Goal: Information Seeking & Learning: Learn about a topic

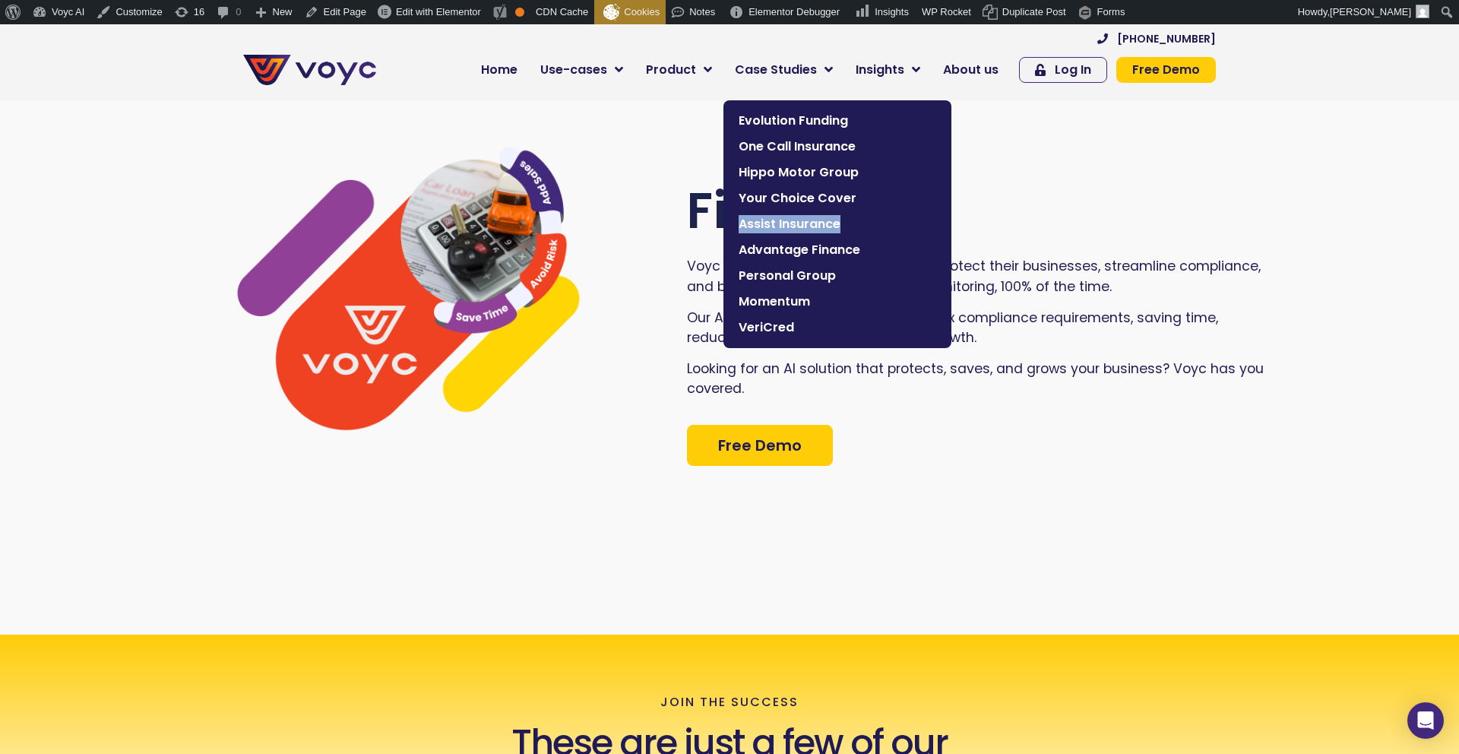
scroll to position [8, 0]
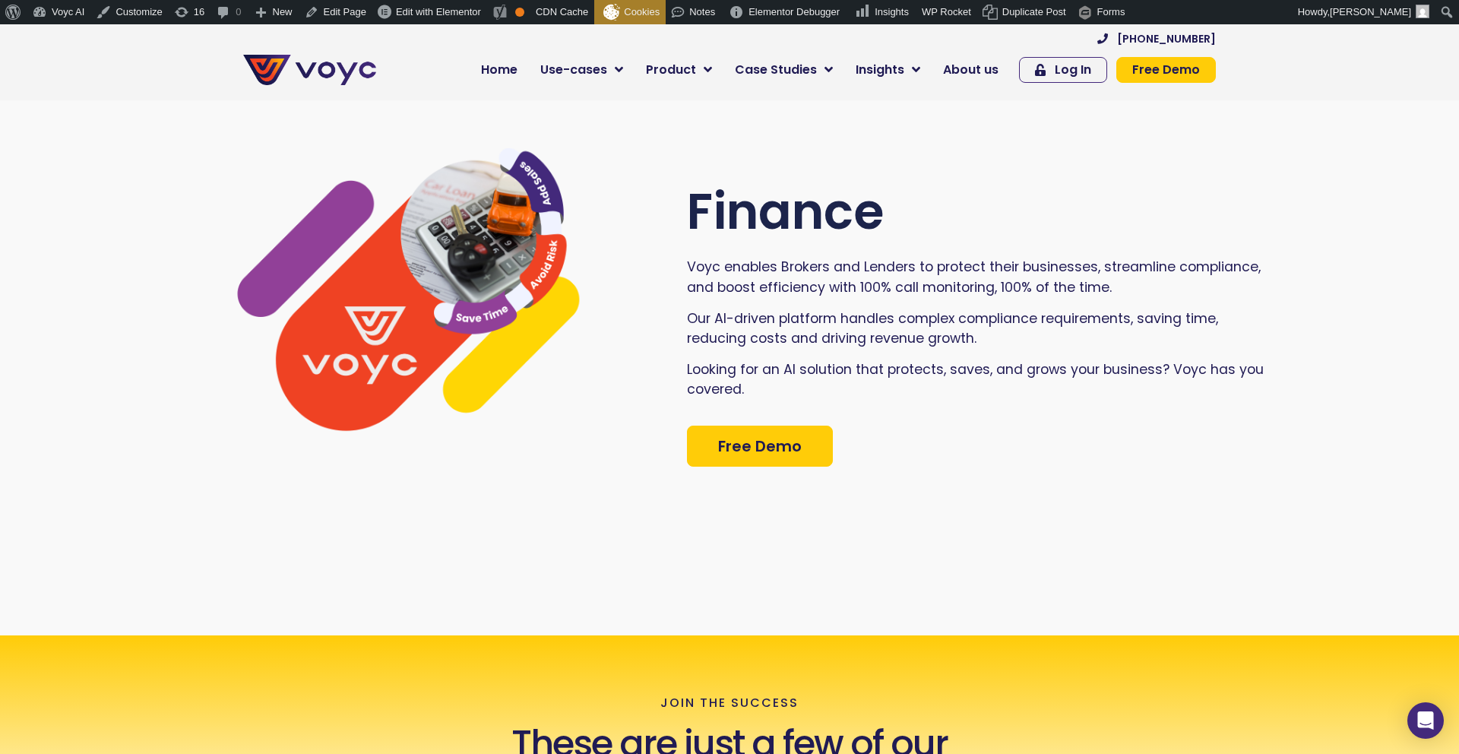
click at [642, 181] on div at bounding box center [417, 324] width 540 height 353
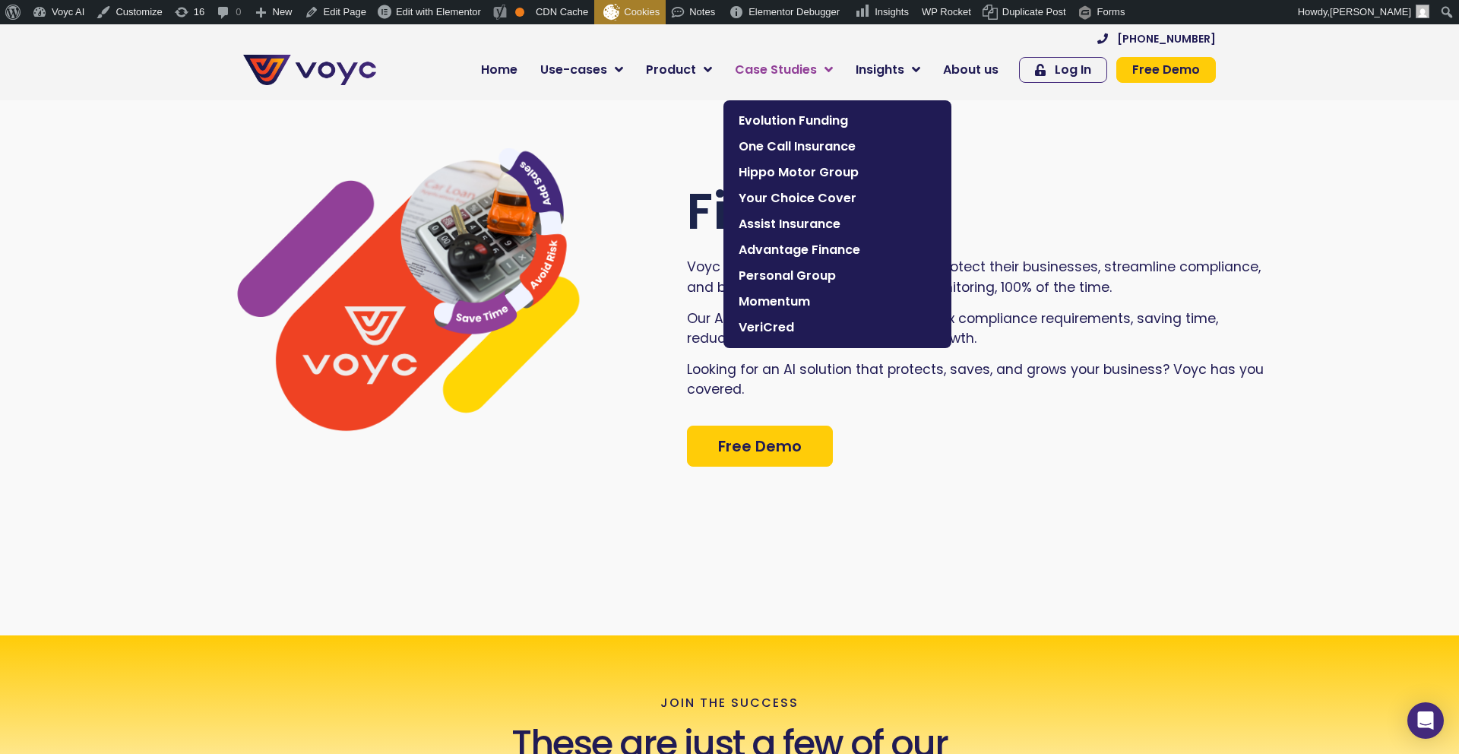
click at [783, 74] on span "Case Studies" at bounding box center [776, 70] width 82 height 18
click at [764, 282] on span "Personal Group" at bounding box center [838, 276] width 198 height 18
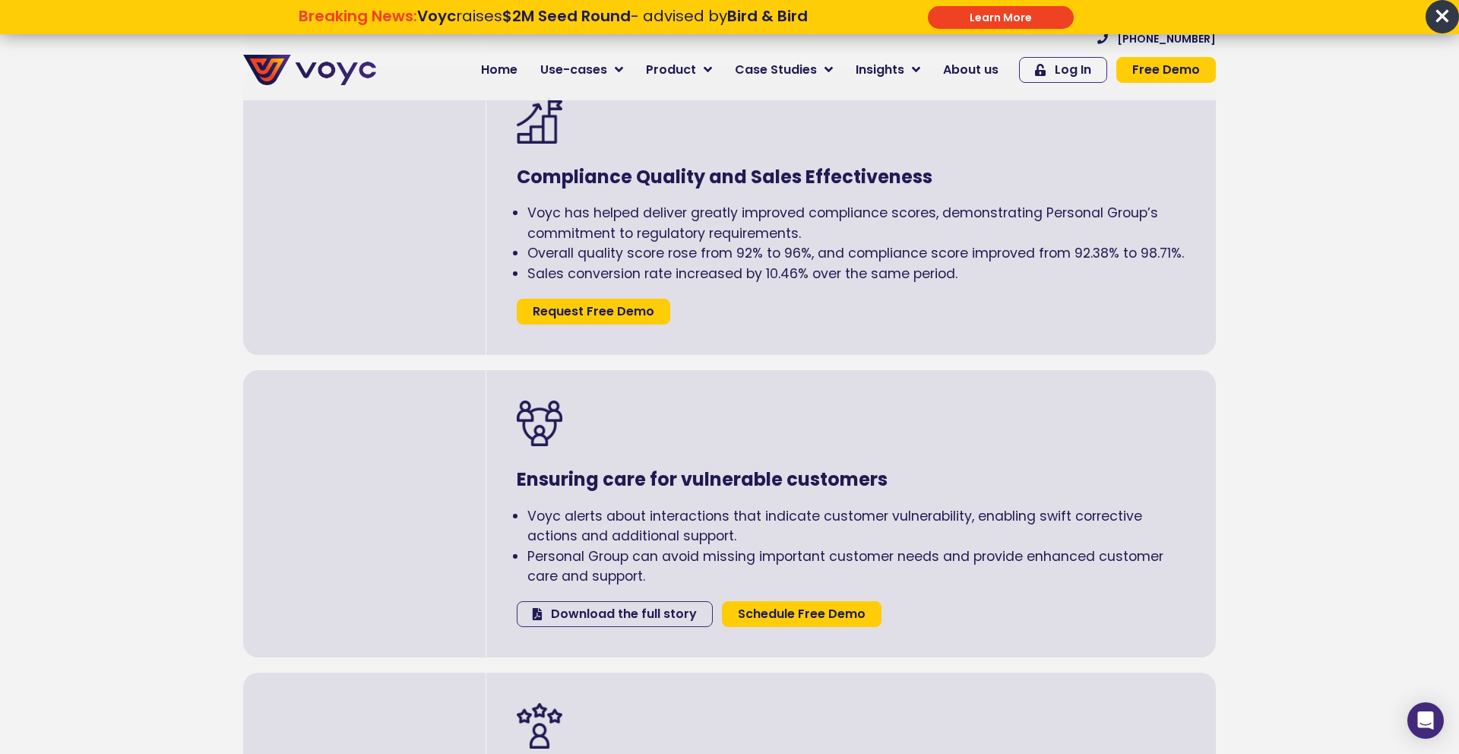
scroll to position [1951, 0]
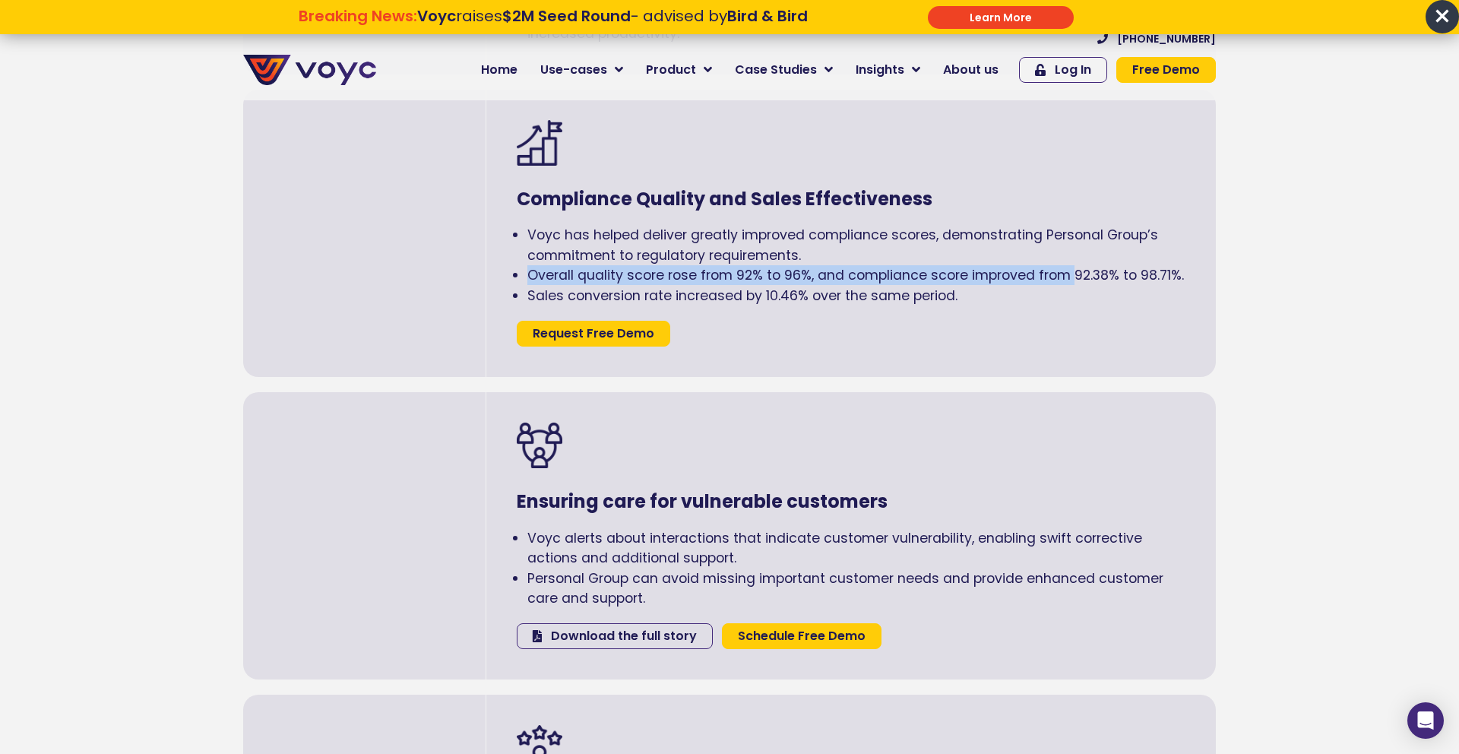
drag, startPoint x: 532, startPoint y: 274, endPoint x: 925, endPoint y: 223, distance: 396.2
click at [1071, 283] on span "Overall quality score rose from 92% to 96%, and compliance score improved from …" at bounding box center [855, 275] width 657 height 18
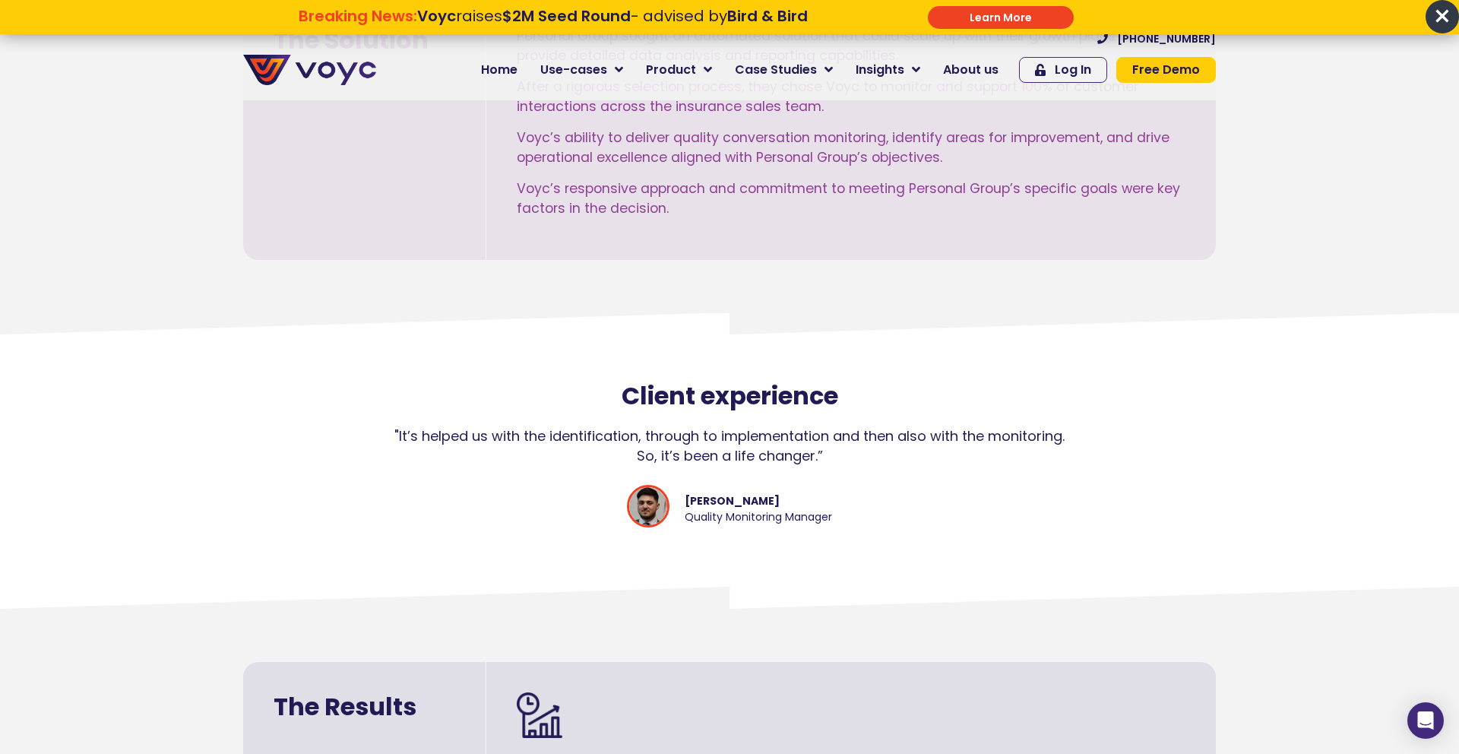
scroll to position [964, 0]
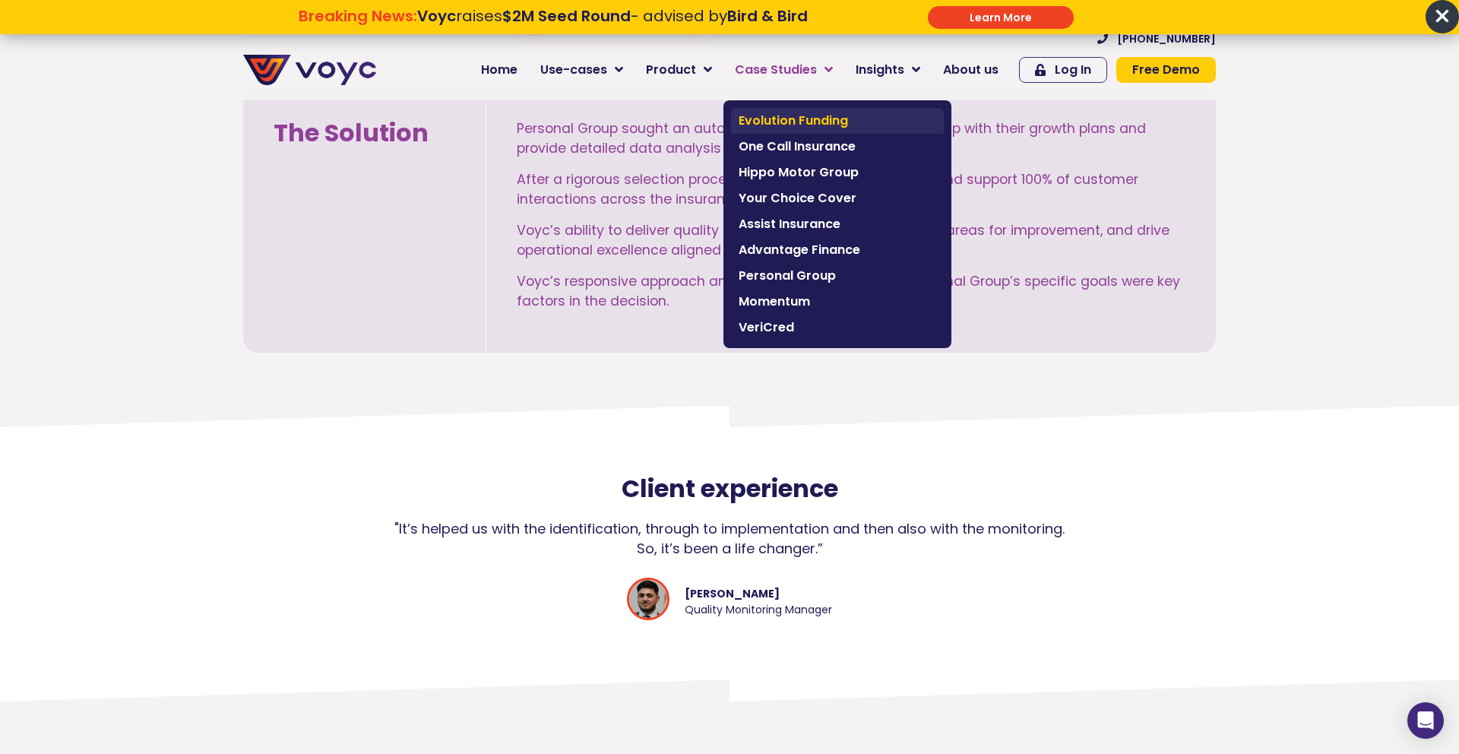
click at [775, 113] on span "Evolution Funding" at bounding box center [838, 121] width 198 height 18
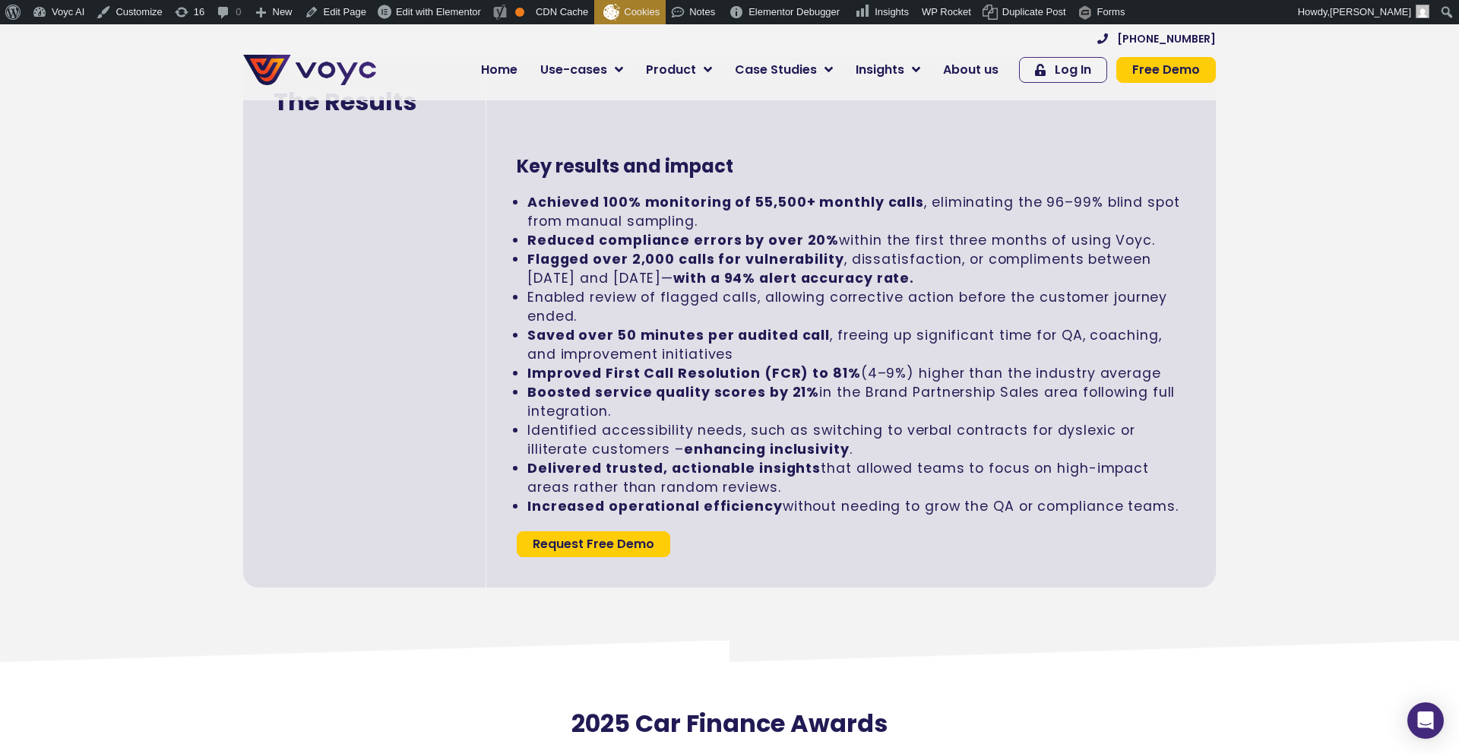
scroll to position [3332, 0]
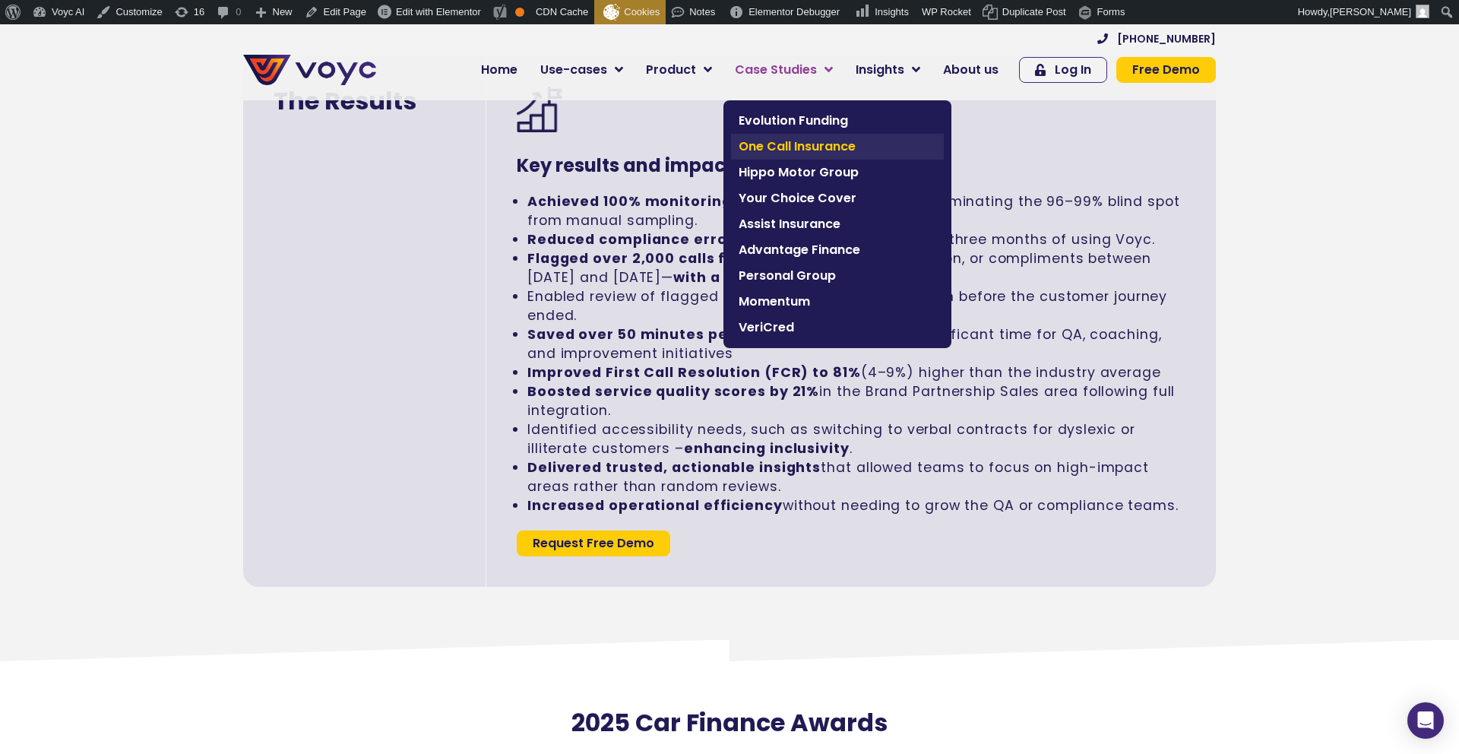
click at [769, 141] on span "One Call Insurance" at bounding box center [838, 147] width 198 height 18
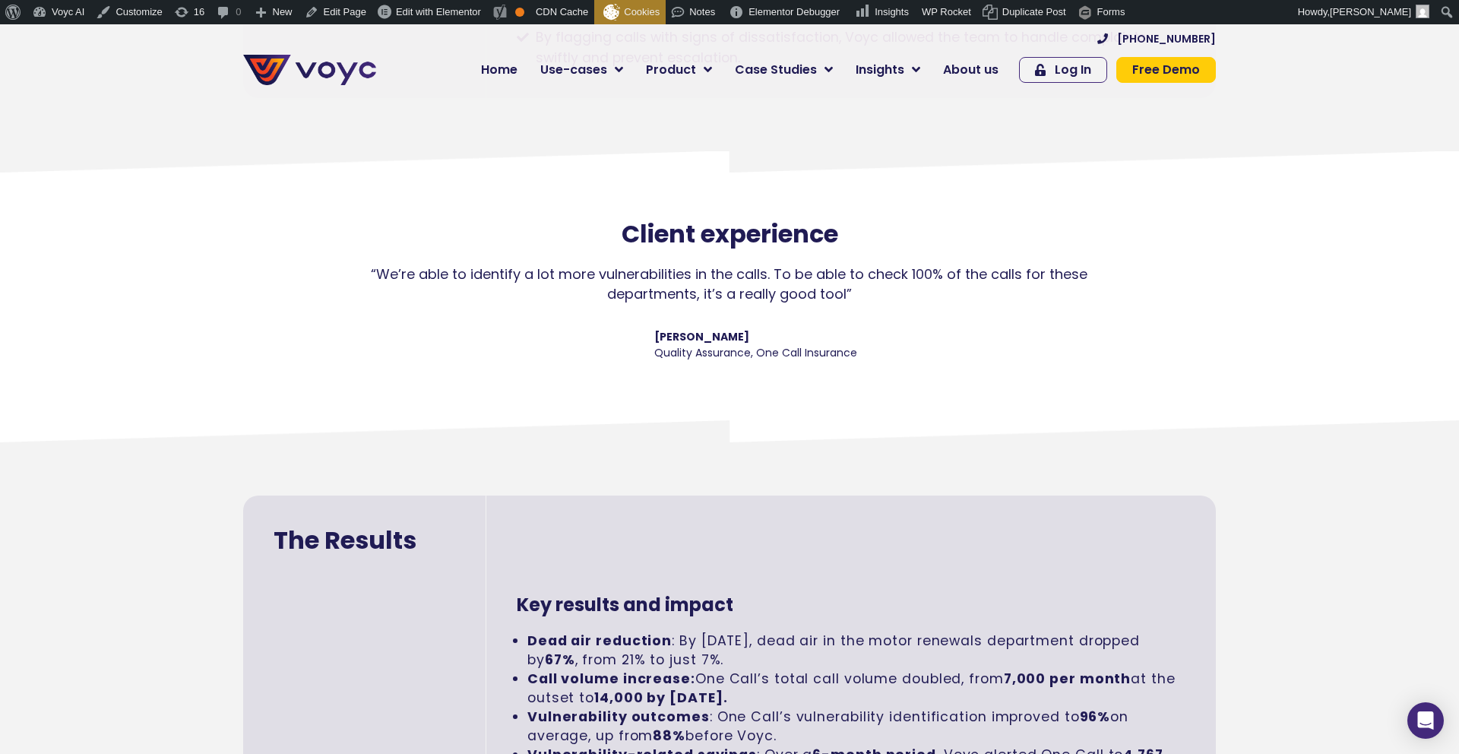
scroll to position [2492, 0]
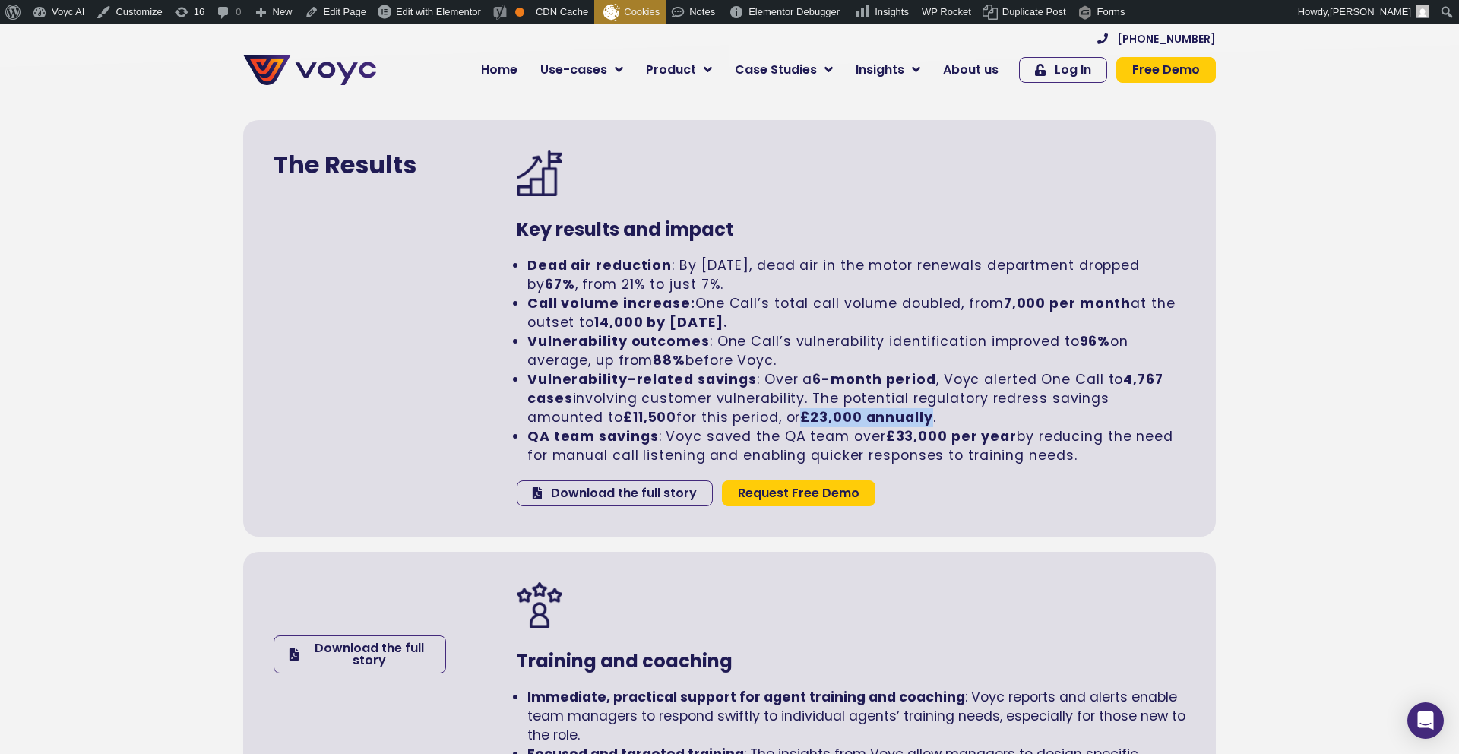
drag, startPoint x: 939, startPoint y: 413, endPoint x: 818, endPoint y: 416, distance: 121.6
click at [818, 416] on strong "£23,000 annually" at bounding box center [866, 417] width 132 height 18
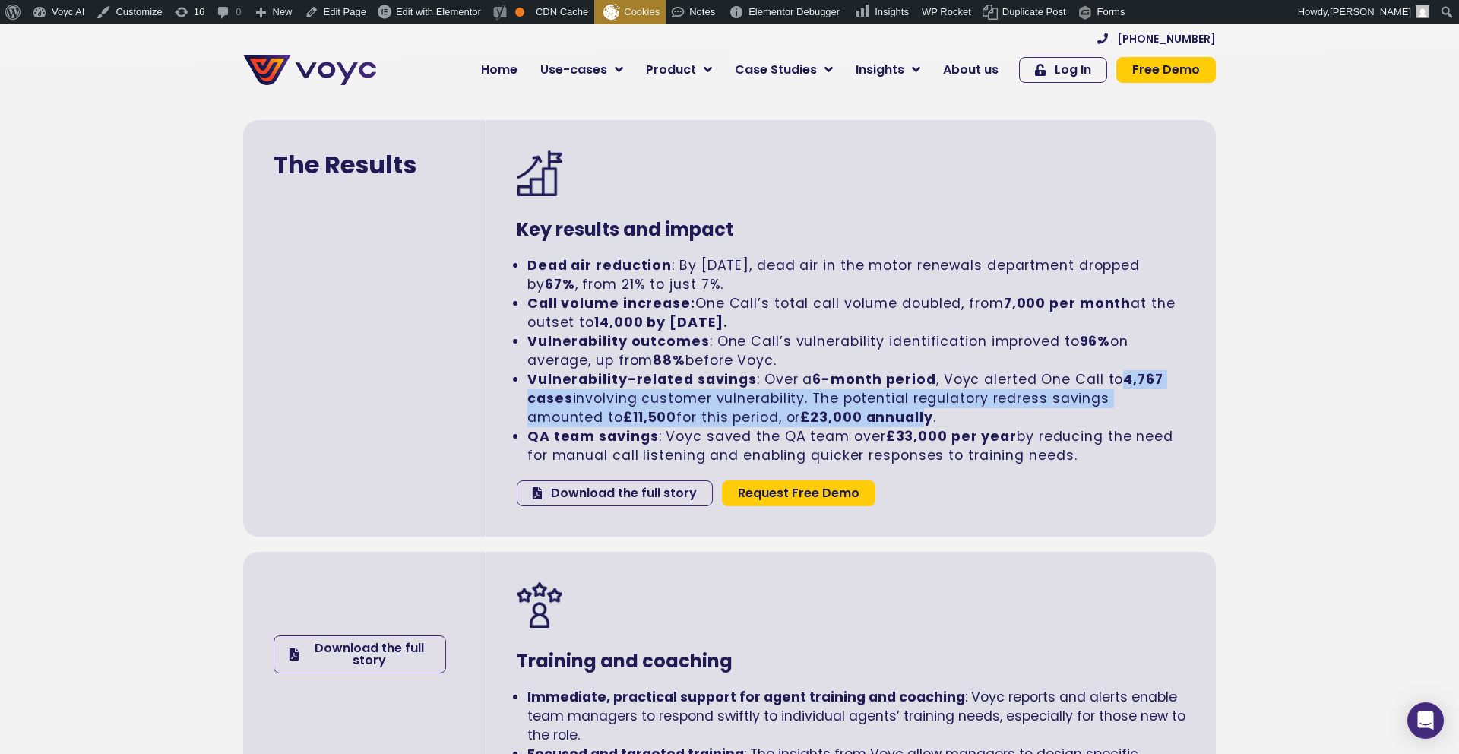
drag, startPoint x: 1119, startPoint y: 377, endPoint x: 843, endPoint y: 407, distance: 277.5
click at [923, 408] on li "Vulnerability-related savings : Over a 6-month period , Voyc alerted One Call t…" at bounding box center [856, 398] width 658 height 57
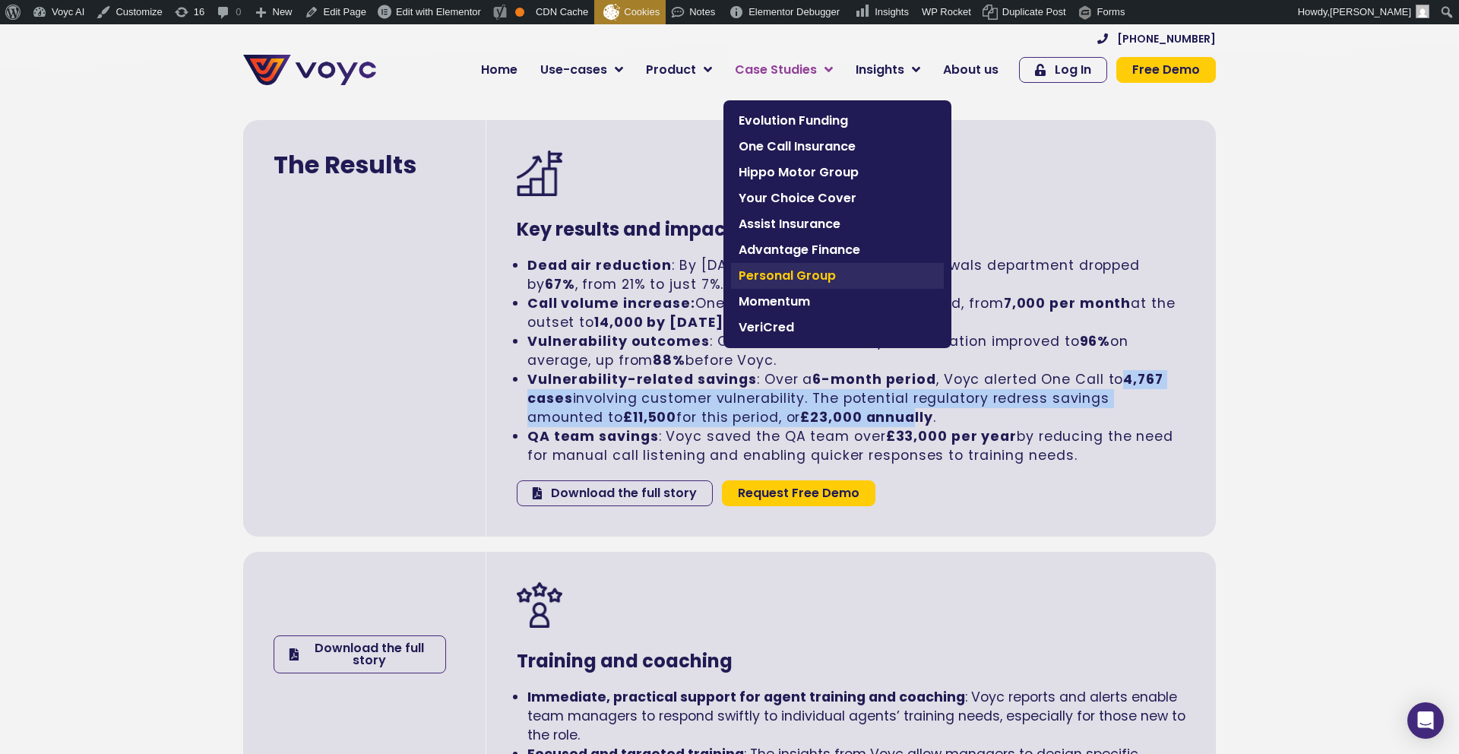
click at [765, 271] on span "Personal Group" at bounding box center [838, 276] width 198 height 18
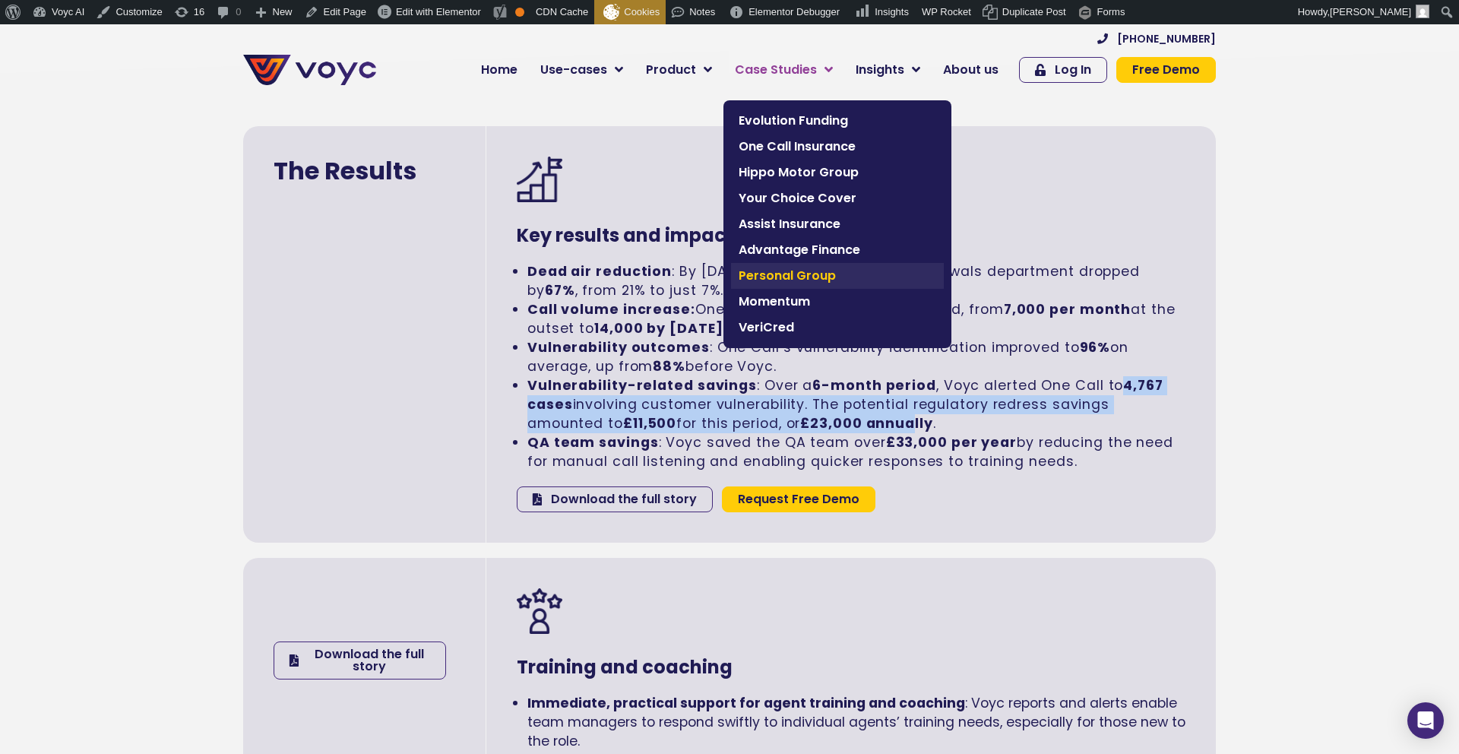
scroll to position [2484, 0]
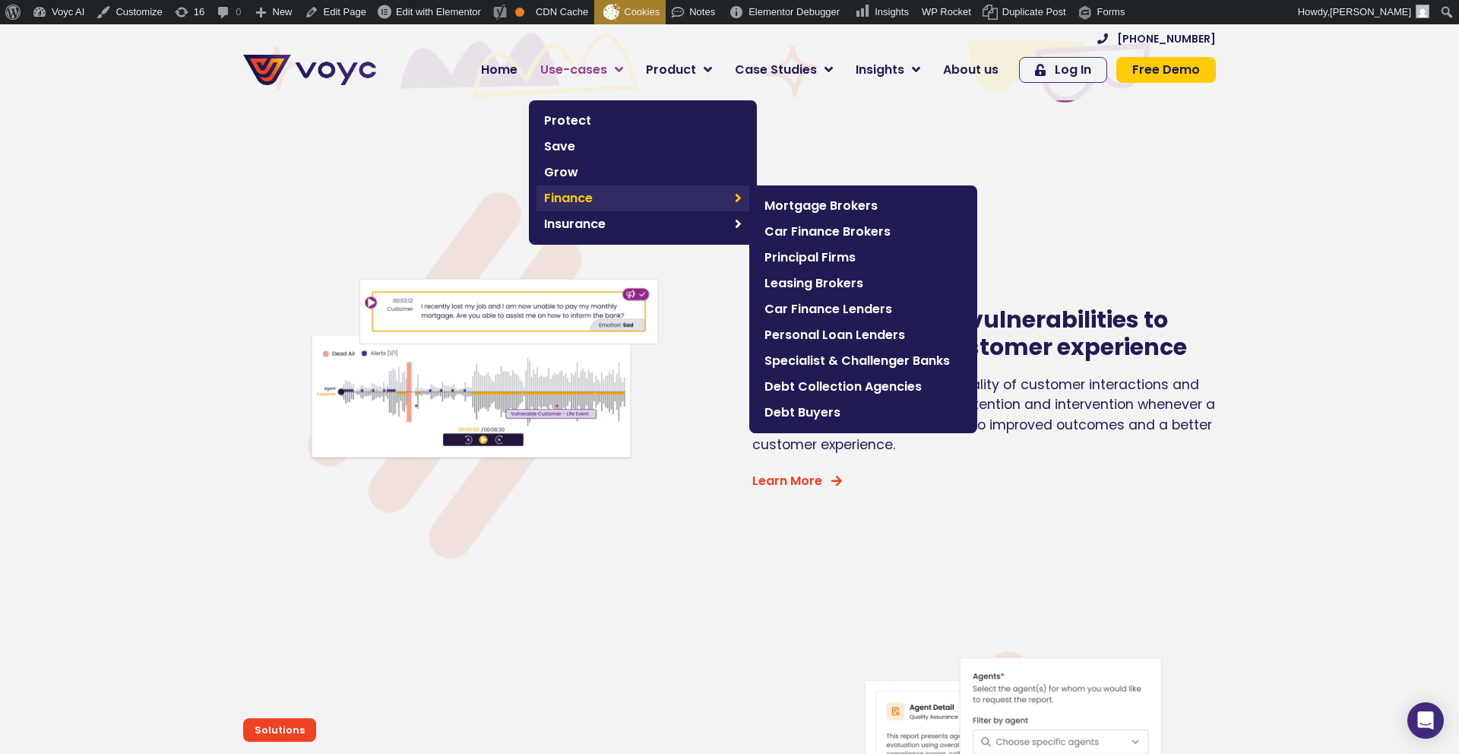
click at [587, 195] on span "Finance" at bounding box center [635, 198] width 183 height 18
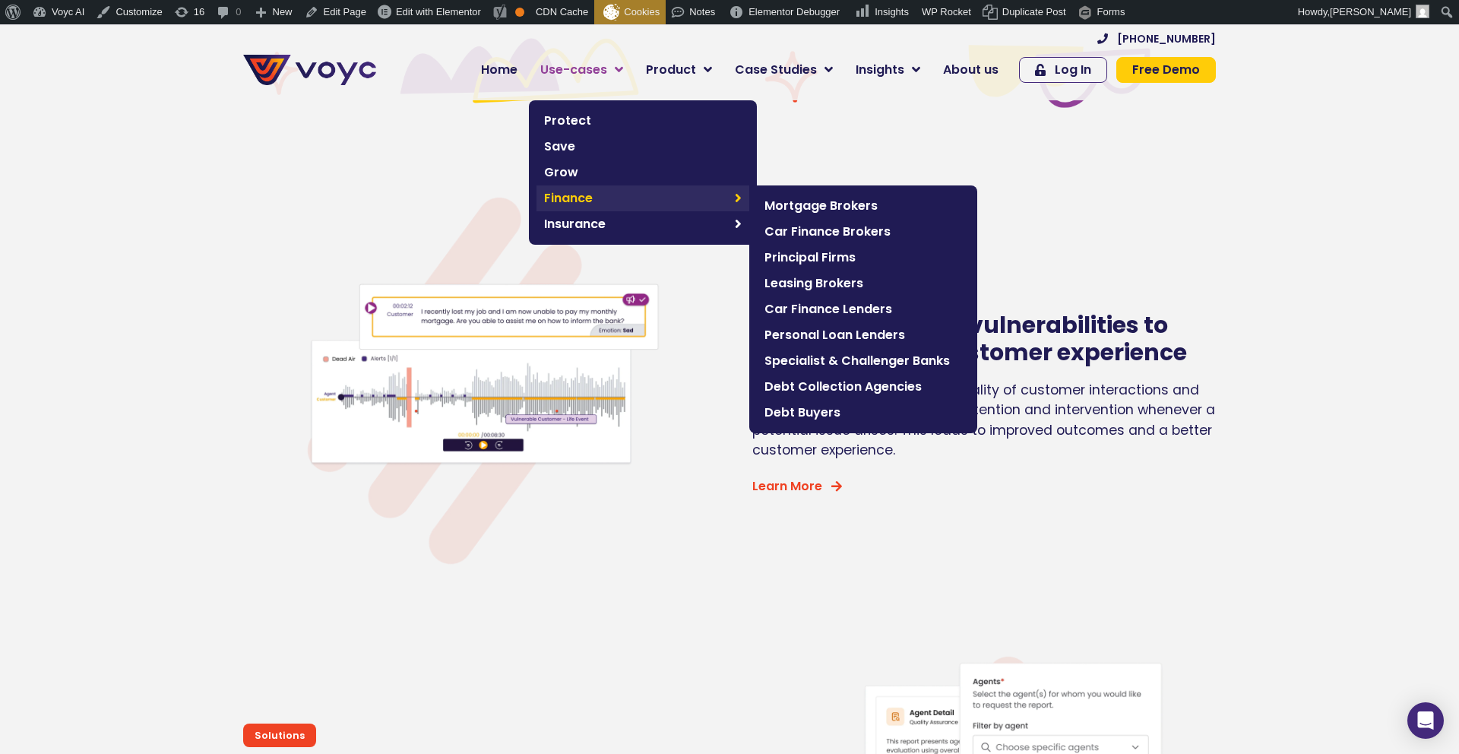
scroll to position [4874, 0]
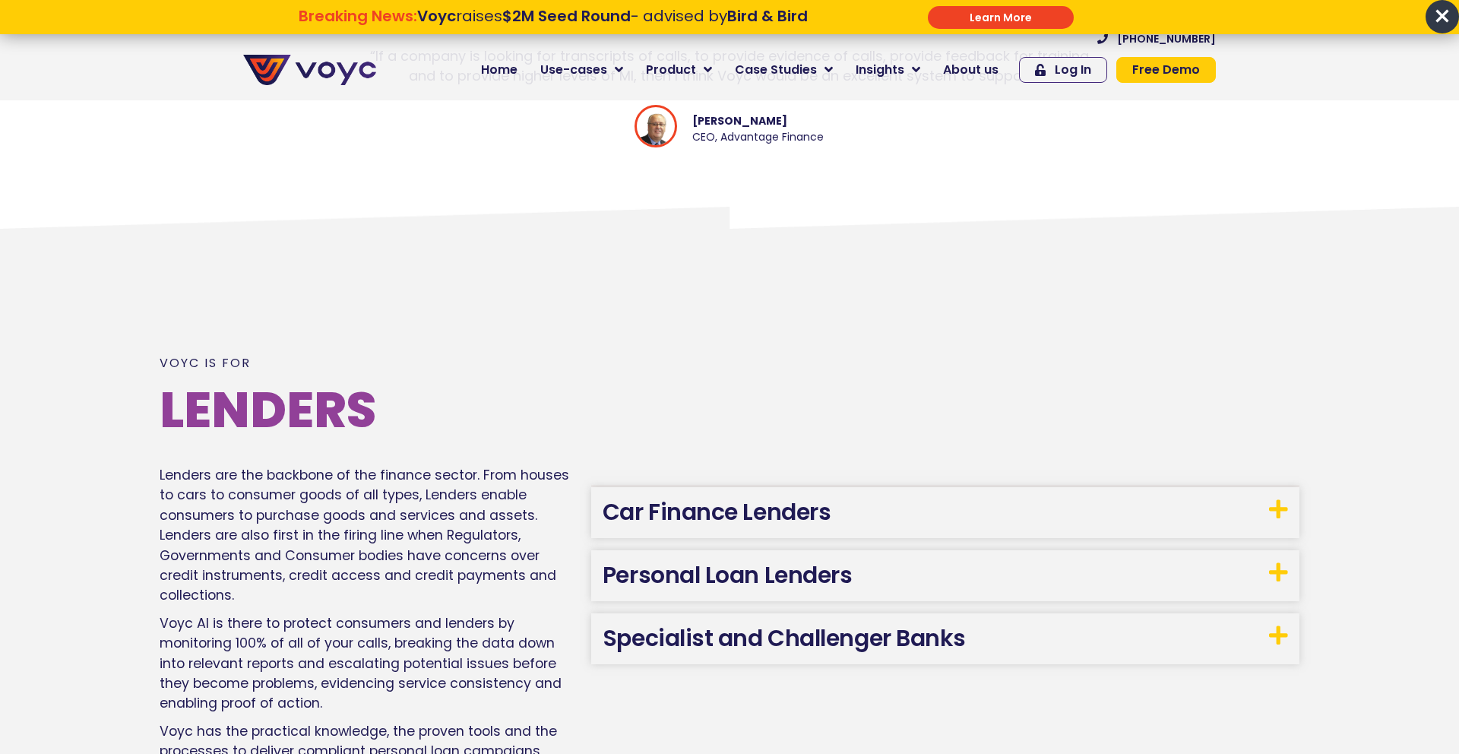
scroll to position [2002, 0]
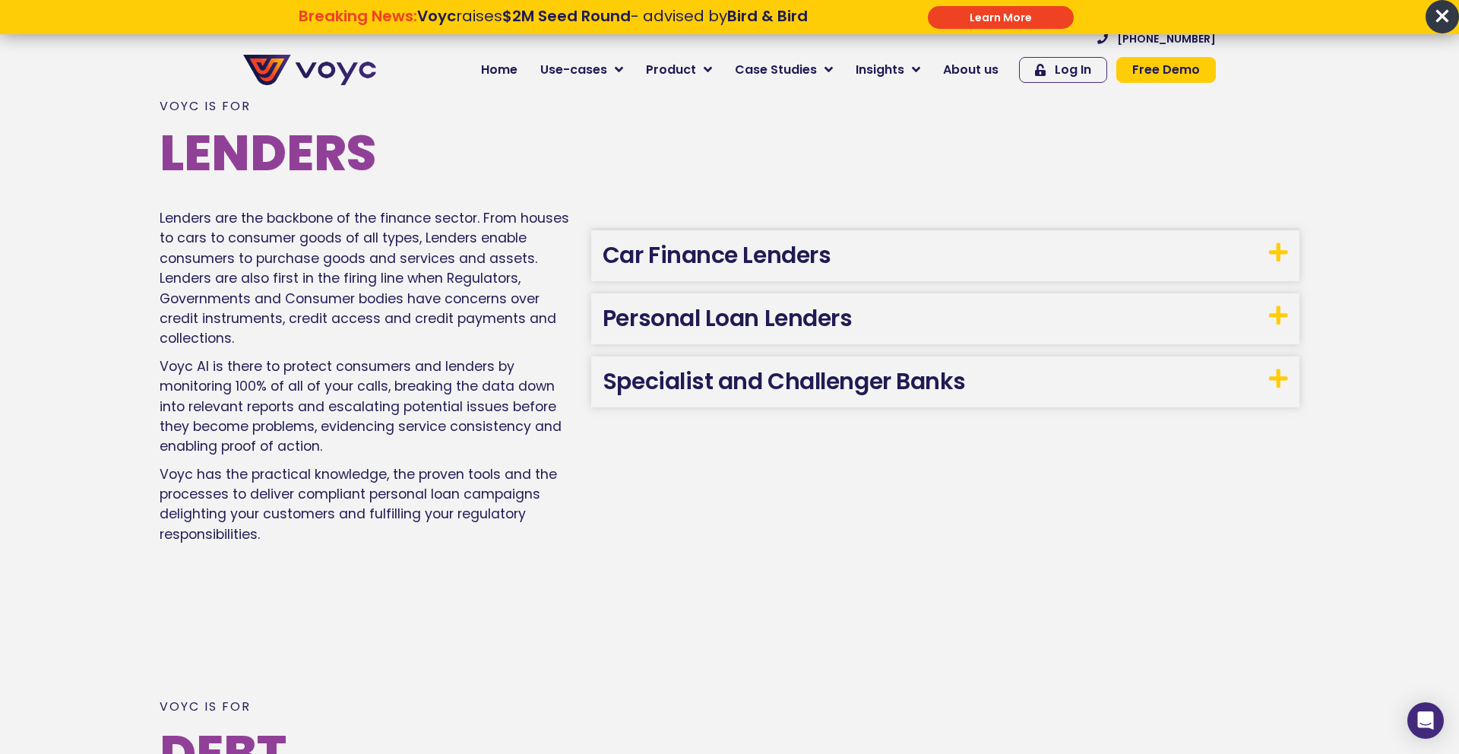
click at [761, 259] on link "Car Finance Lenders" at bounding box center [717, 255] width 228 height 33
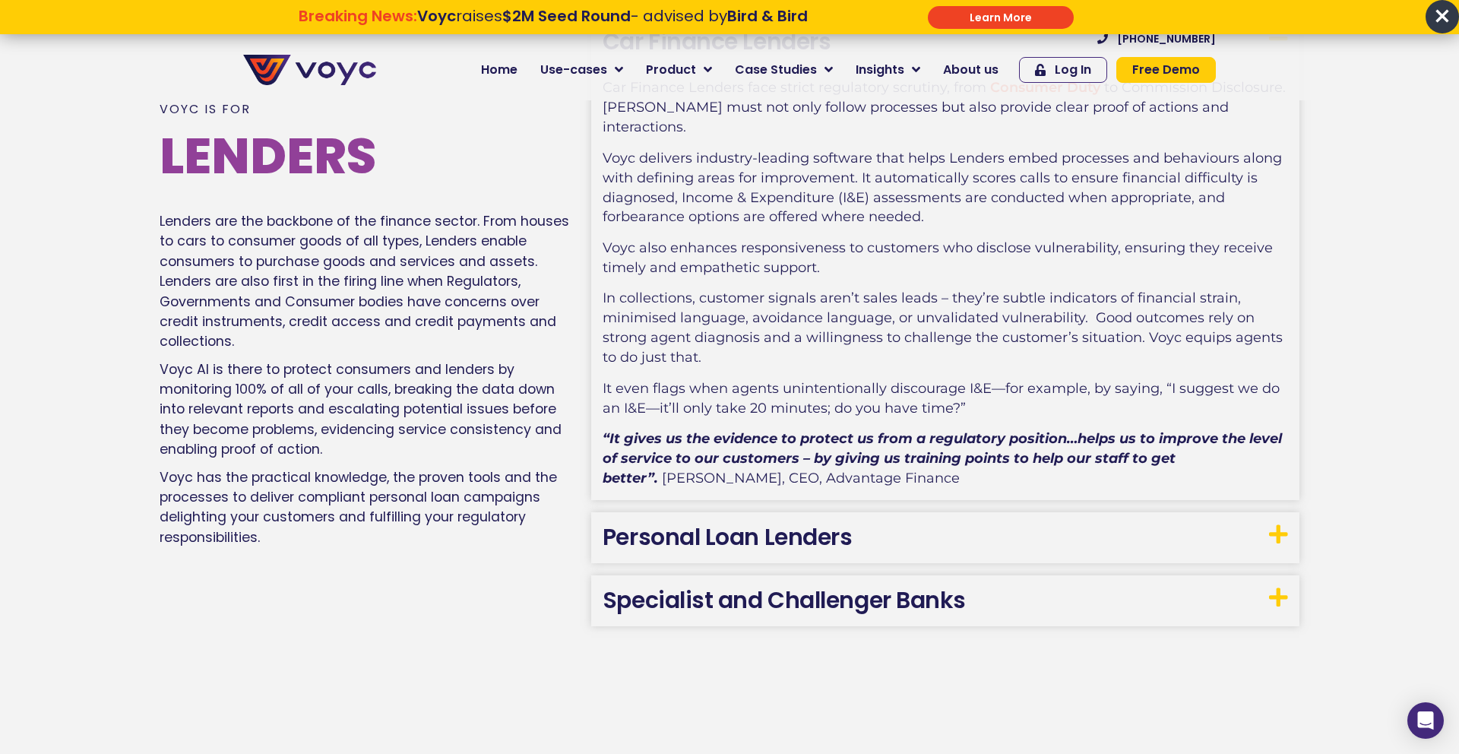
scroll to position [2096, 0]
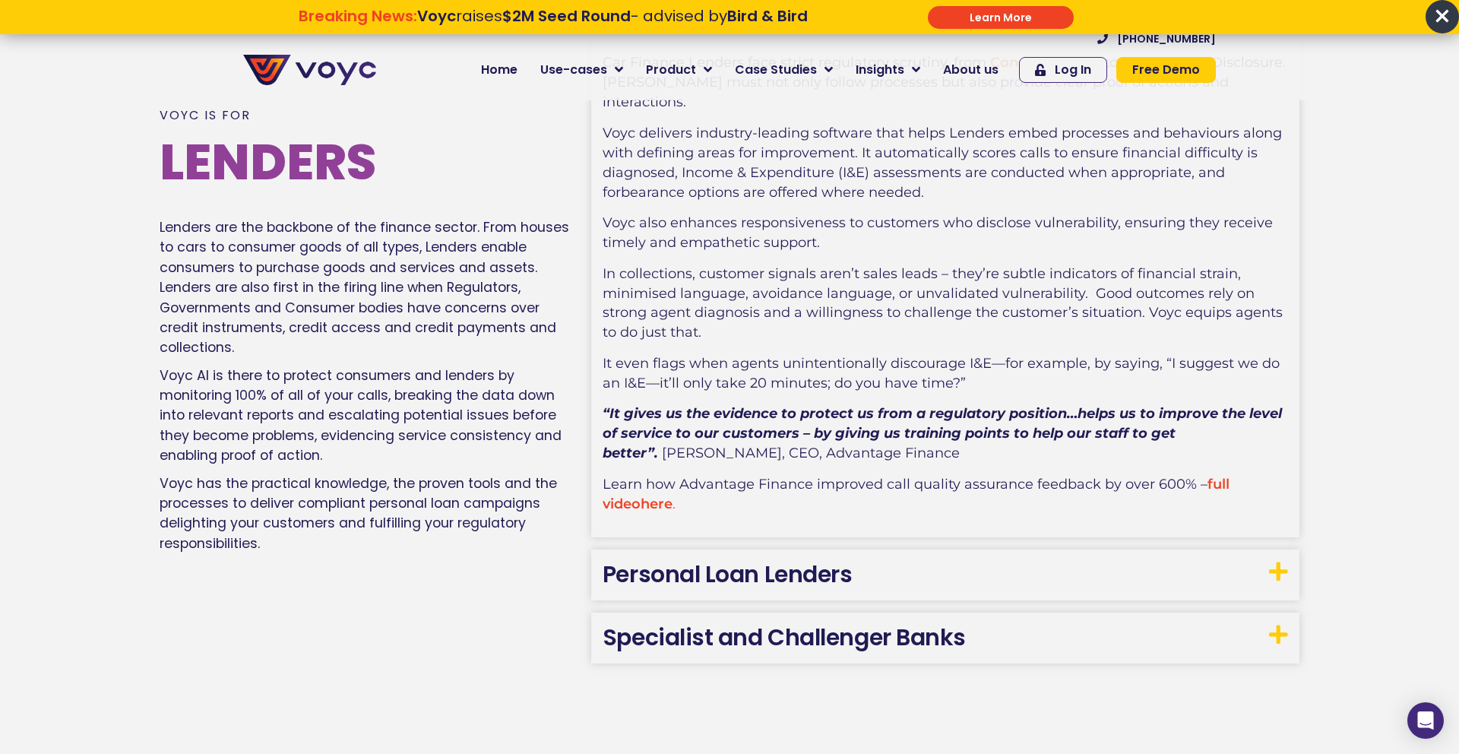
click at [730, 549] on h3 "Personal Loan Lenders" at bounding box center [945, 574] width 708 height 51
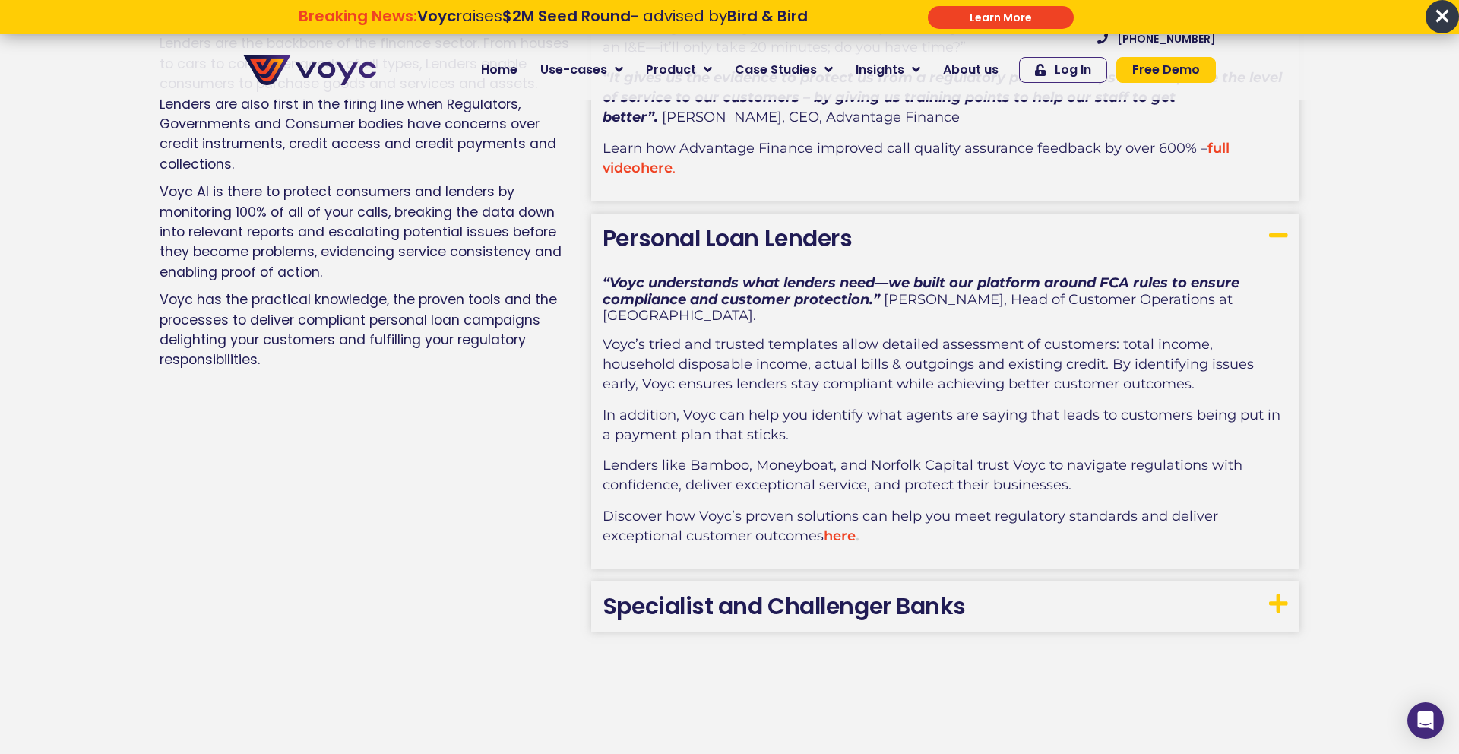
scroll to position [2429, 0]
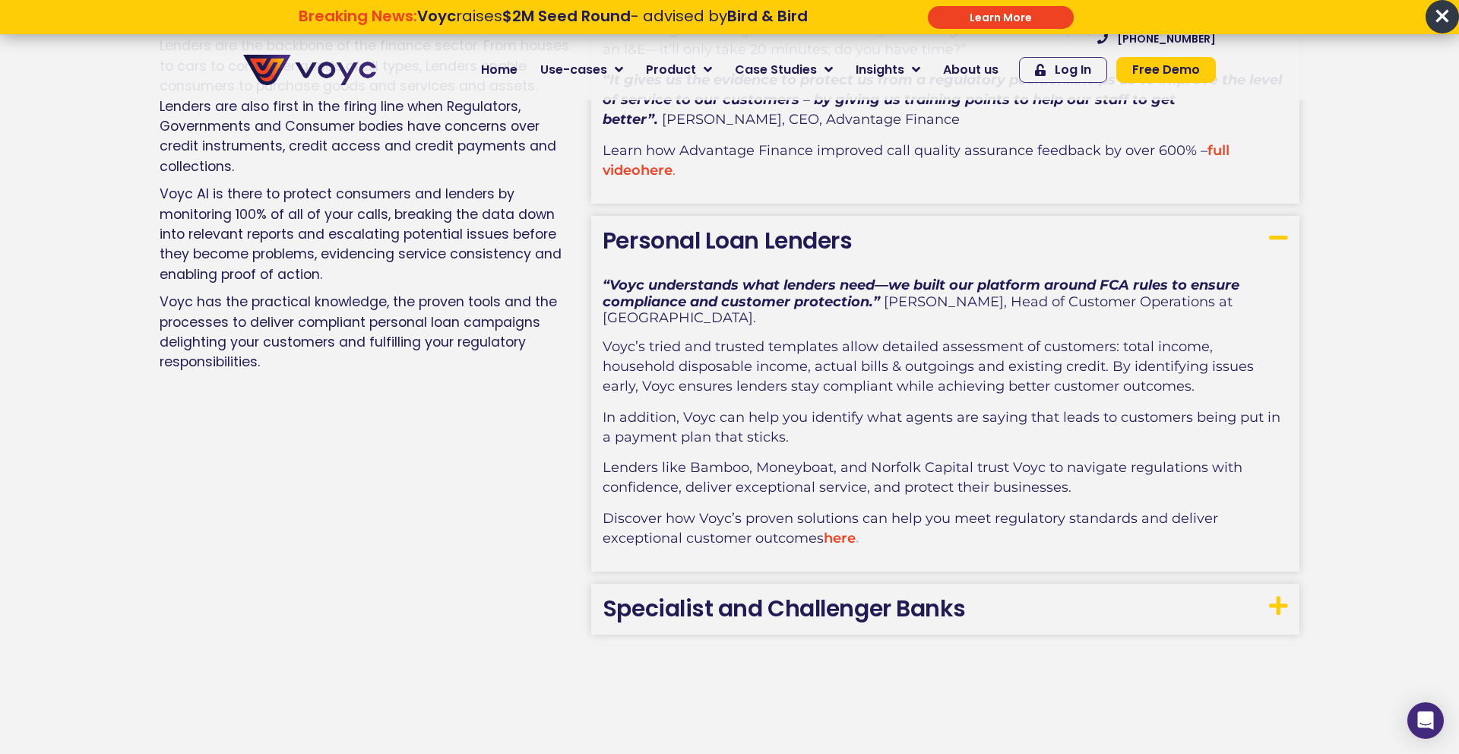
click at [725, 592] on link "Specialist and Challenger Banks" at bounding box center [784, 608] width 363 height 33
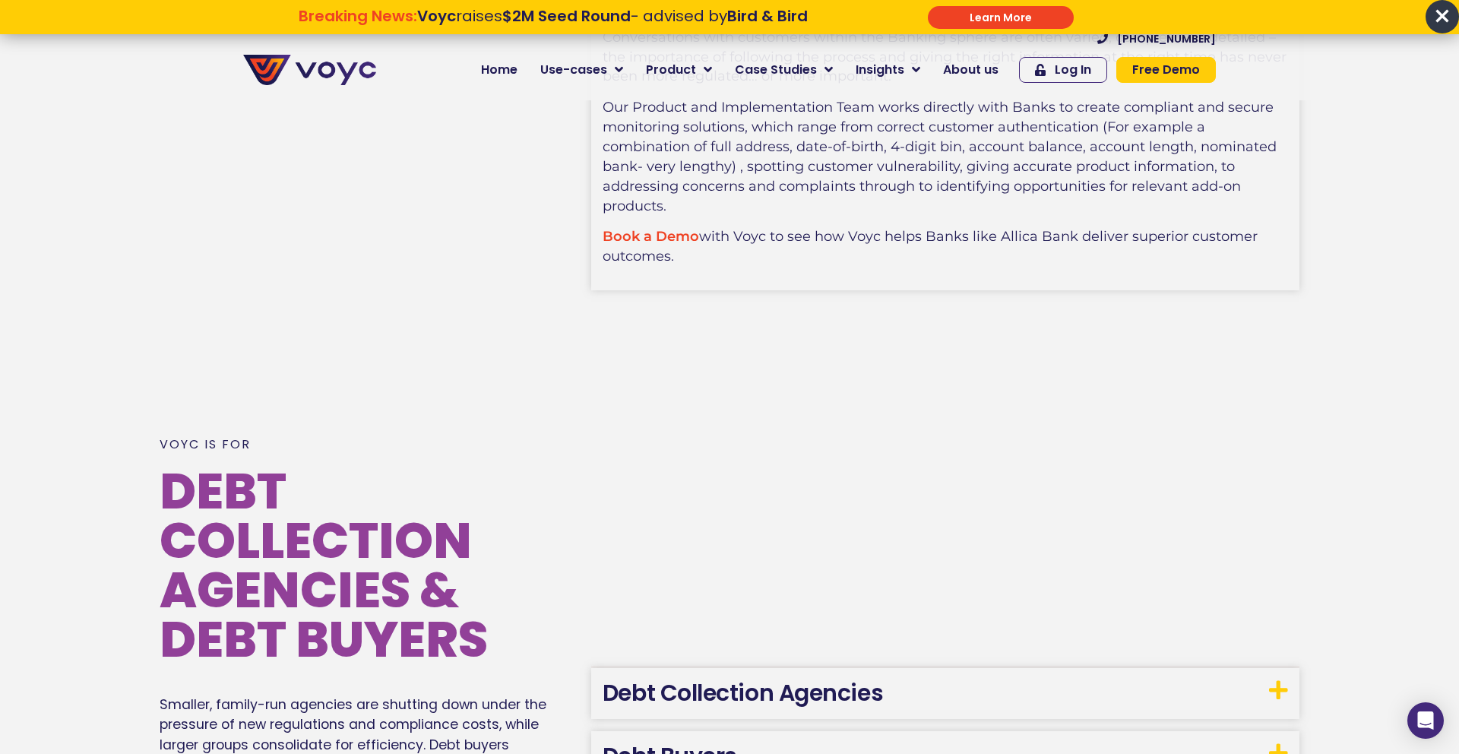
scroll to position [3262, 0]
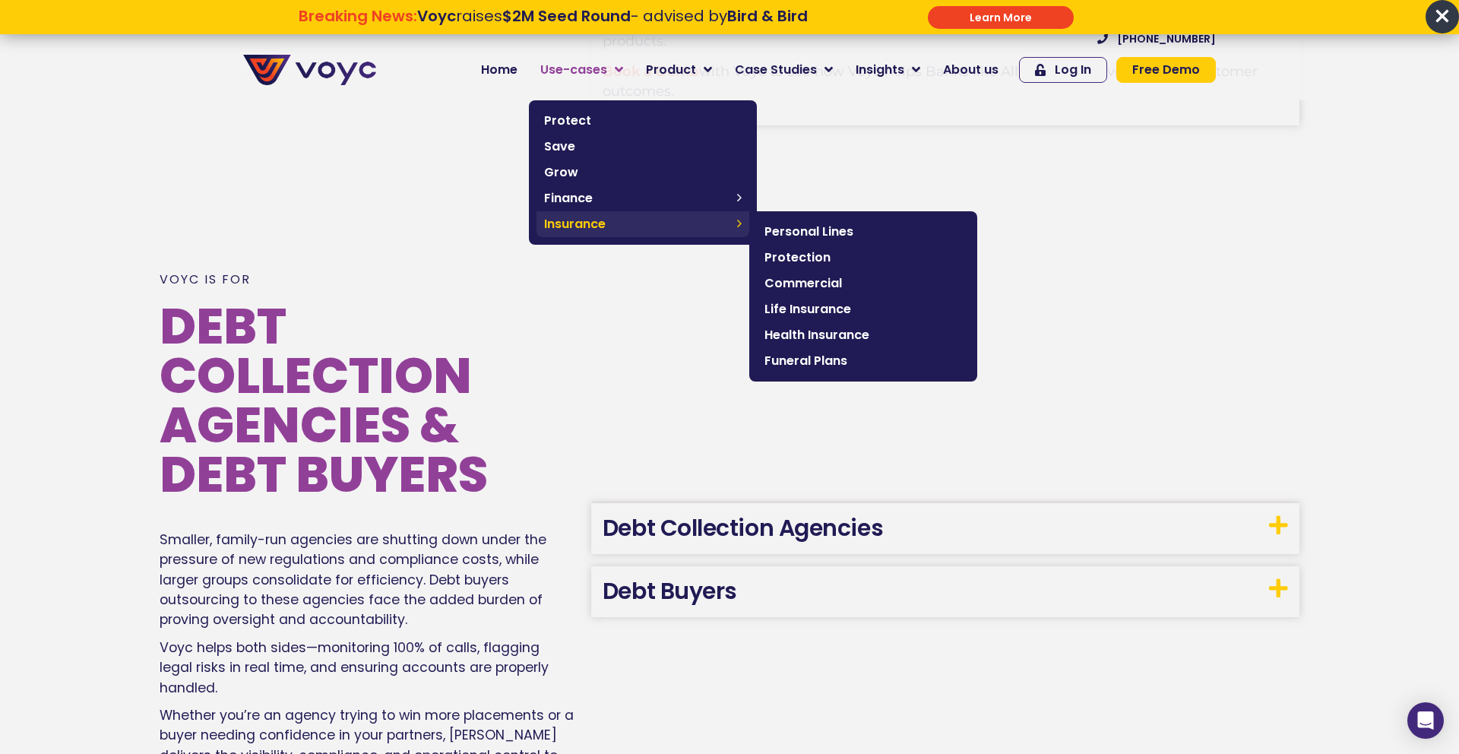
click at [603, 217] on span "Insurance" at bounding box center [636, 224] width 185 height 18
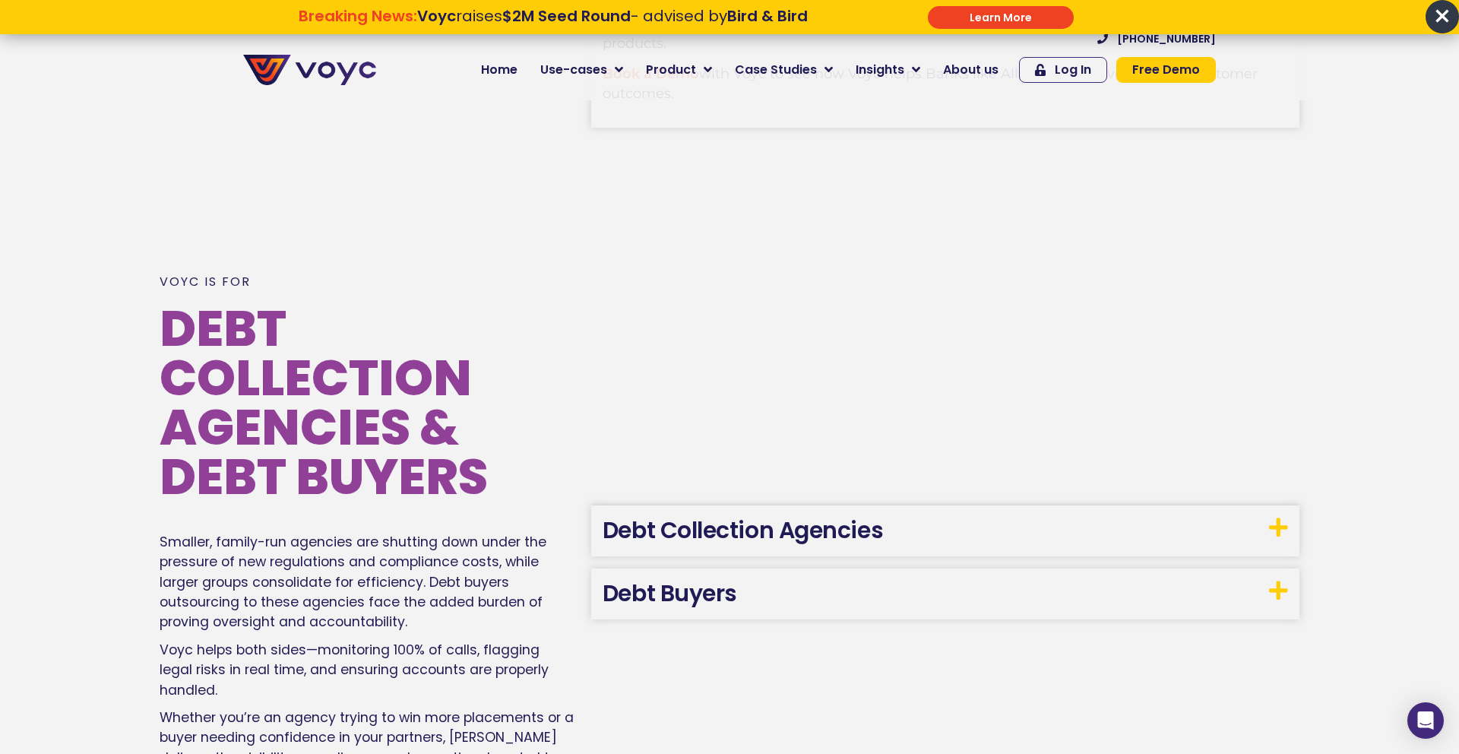
scroll to position [3259, 0]
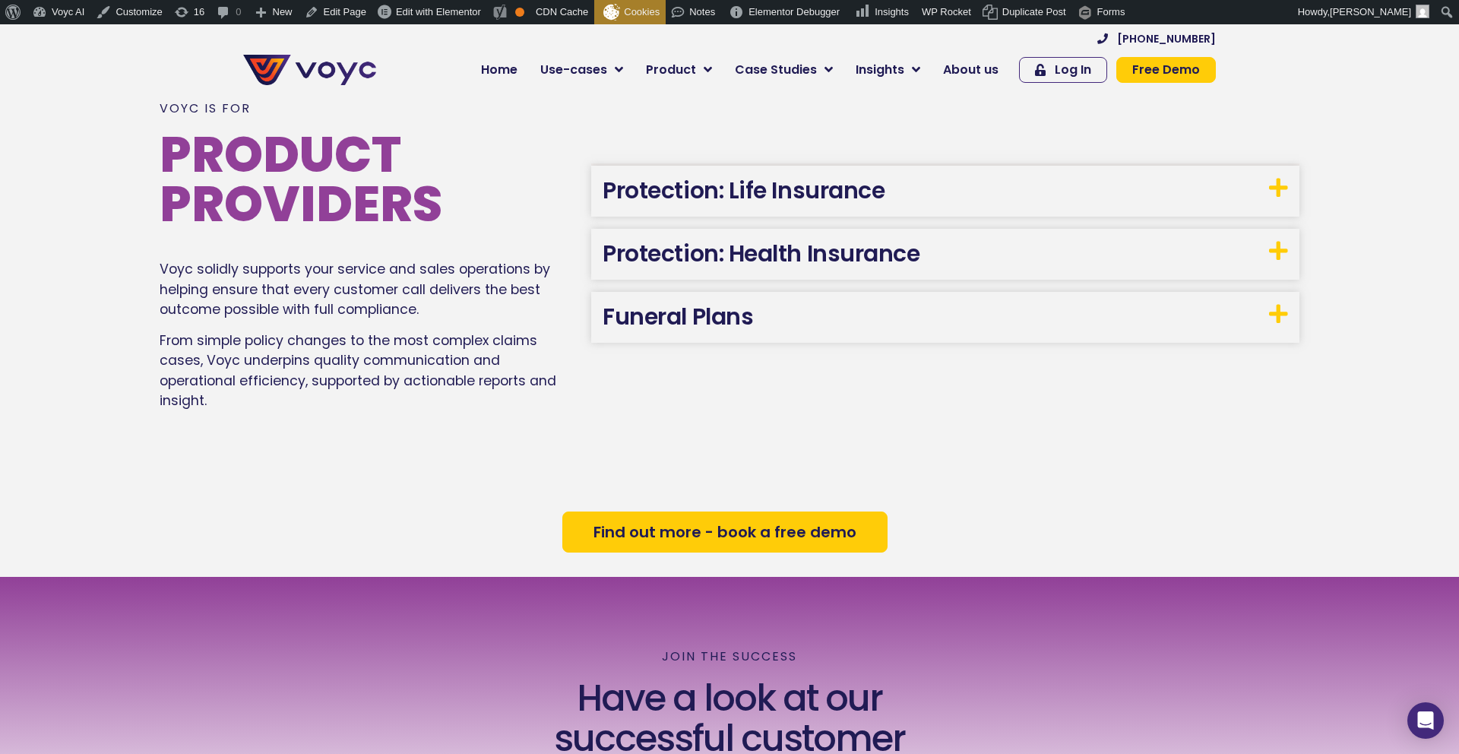
click at [702, 205] on link "Protection: Life Insurance" at bounding box center [744, 190] width 282 height 33
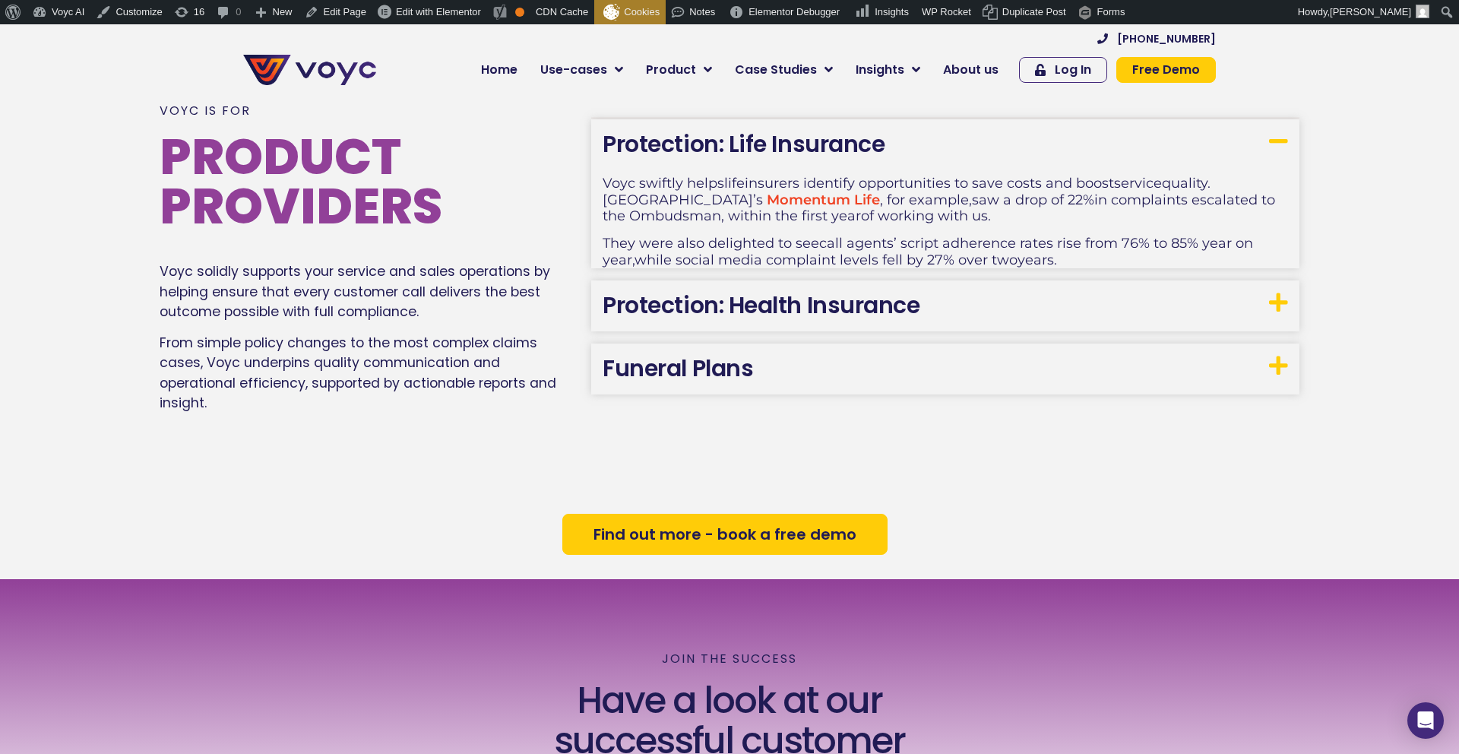
scroll to position [1904, 0]
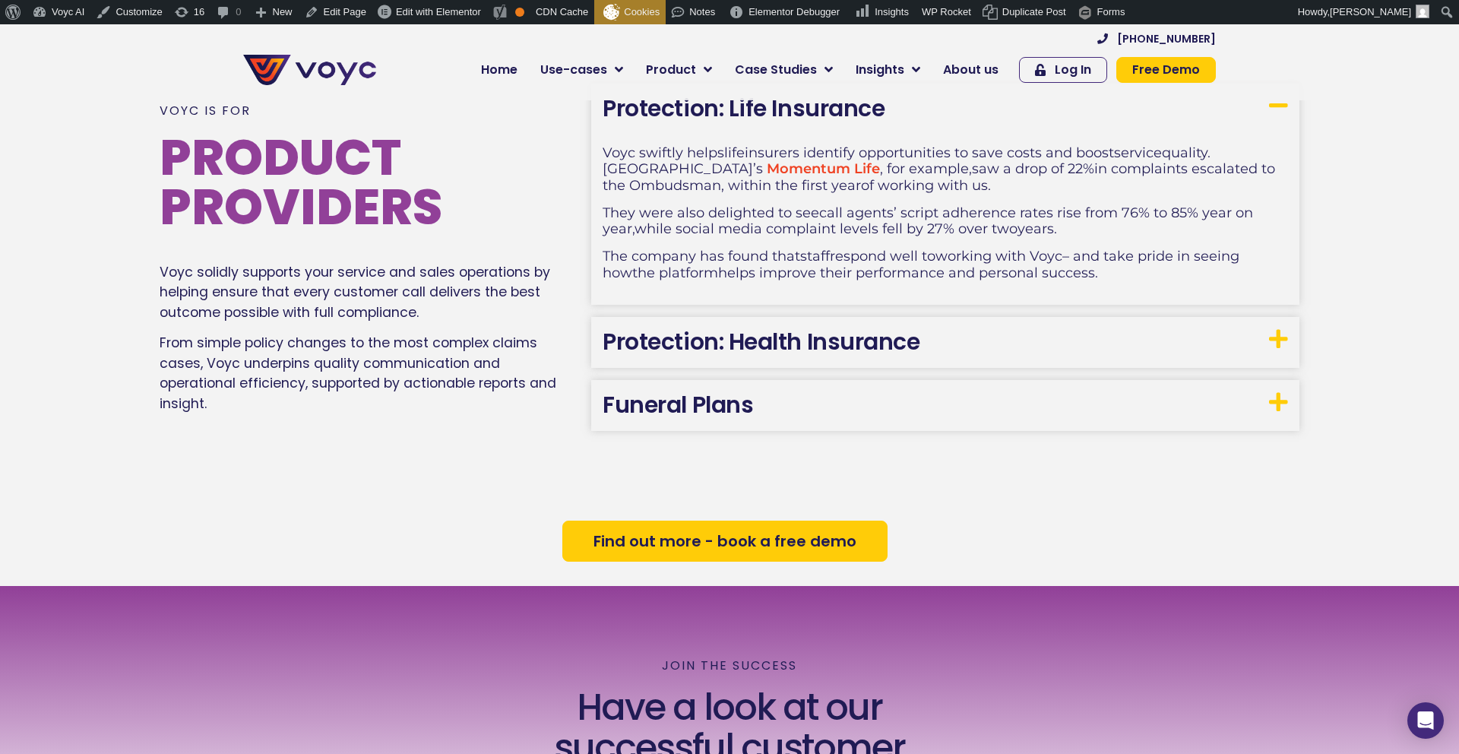
click at [703, 348] on link "Protection: Health Insurance" at bounding box center [761, 341] width 317 height 33
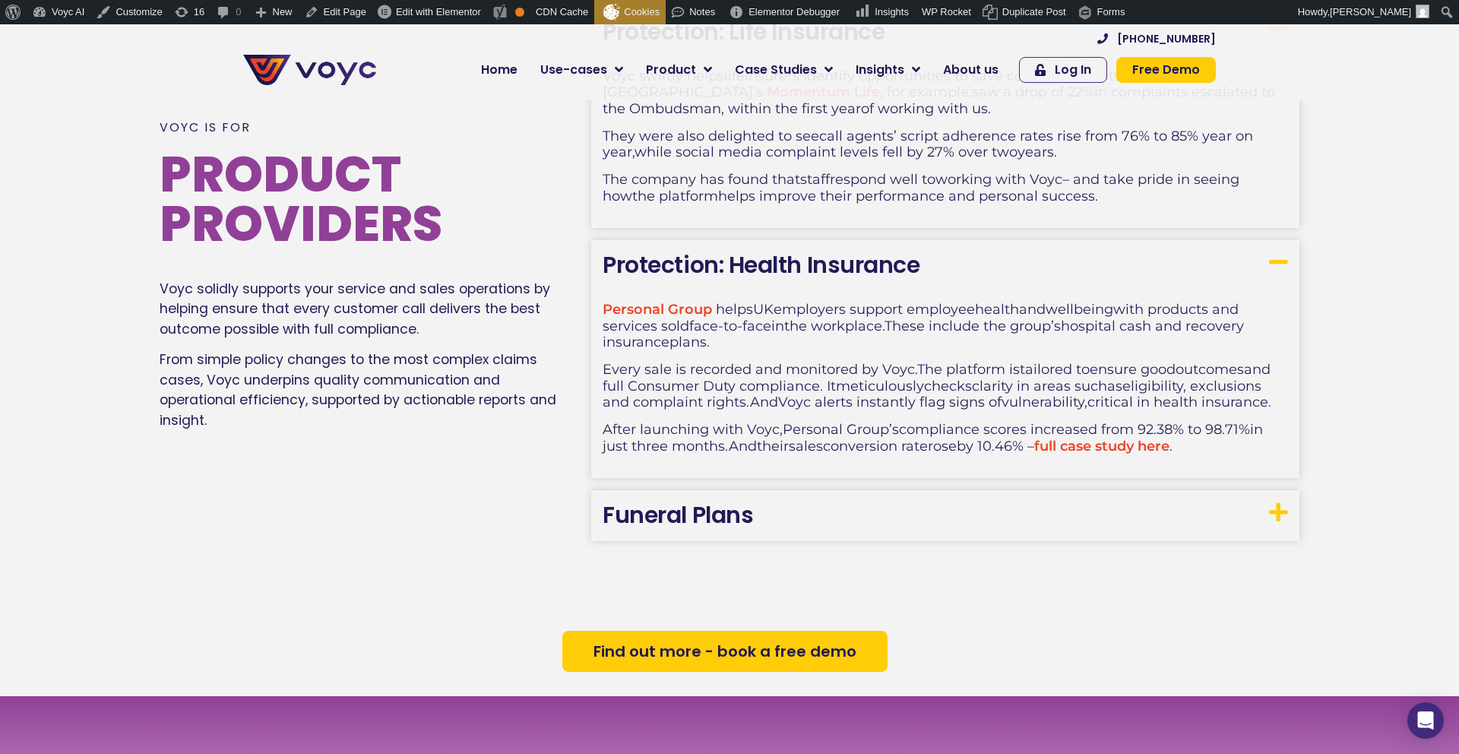
scroll to position [1974, 0]
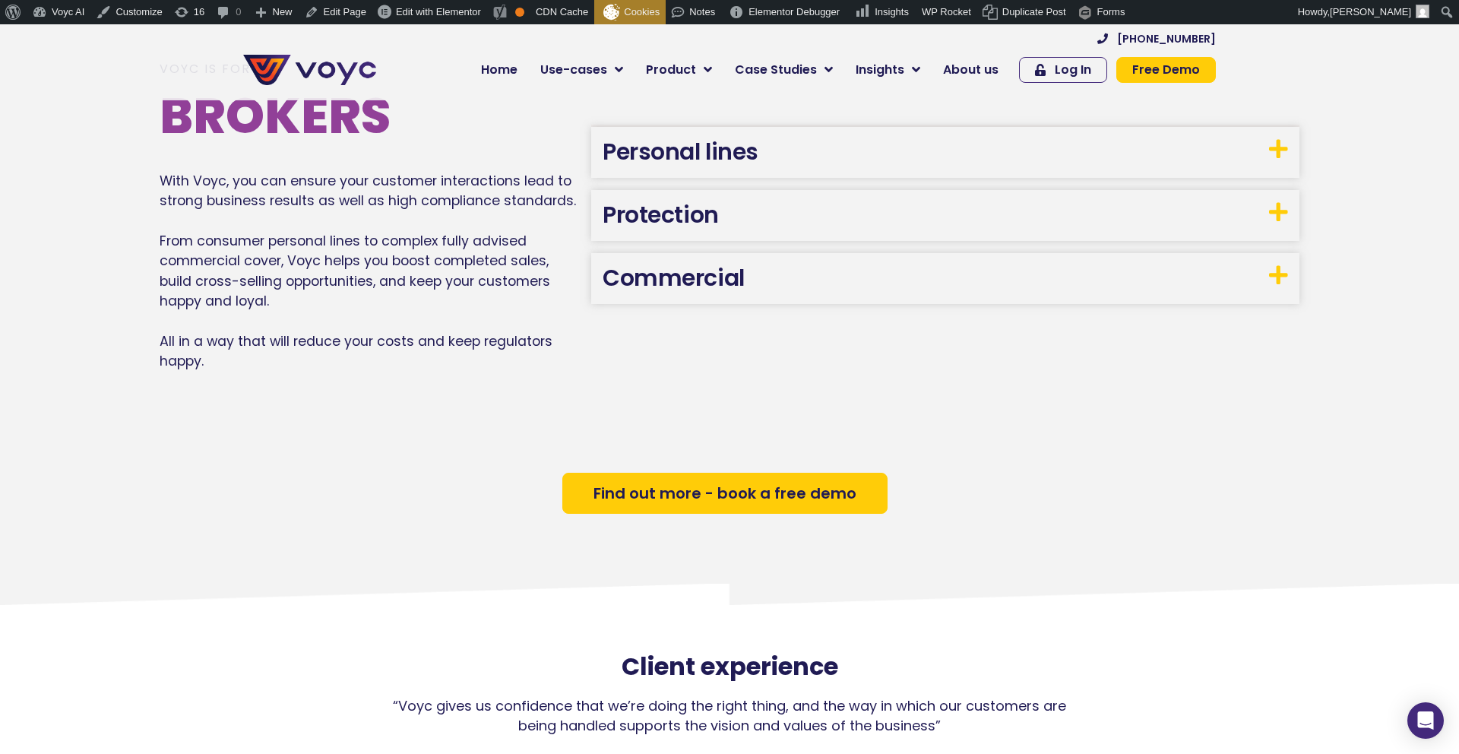
click at [666, 274] on link "Commercial" at bounding box center [674, 277] width 142 height 33
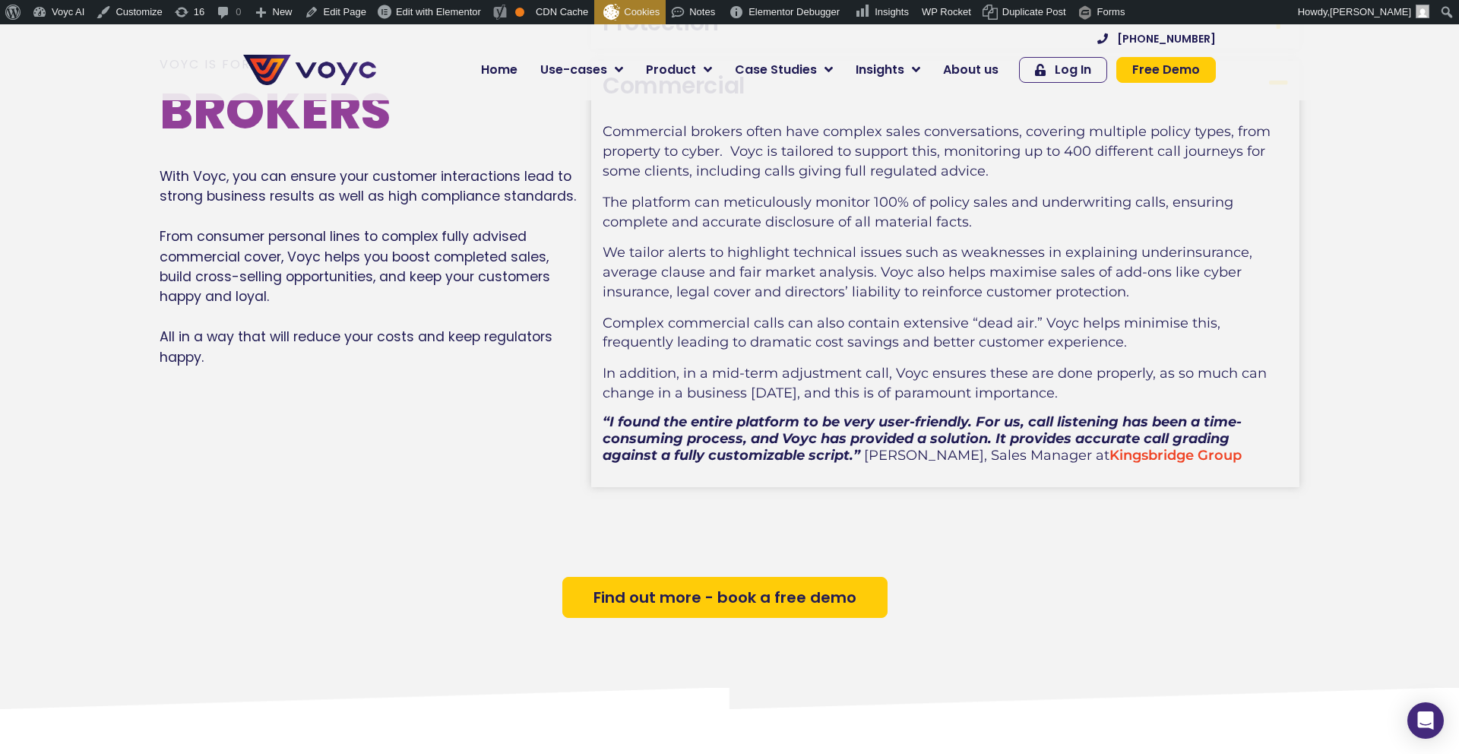
scroll to position [1048, 0]
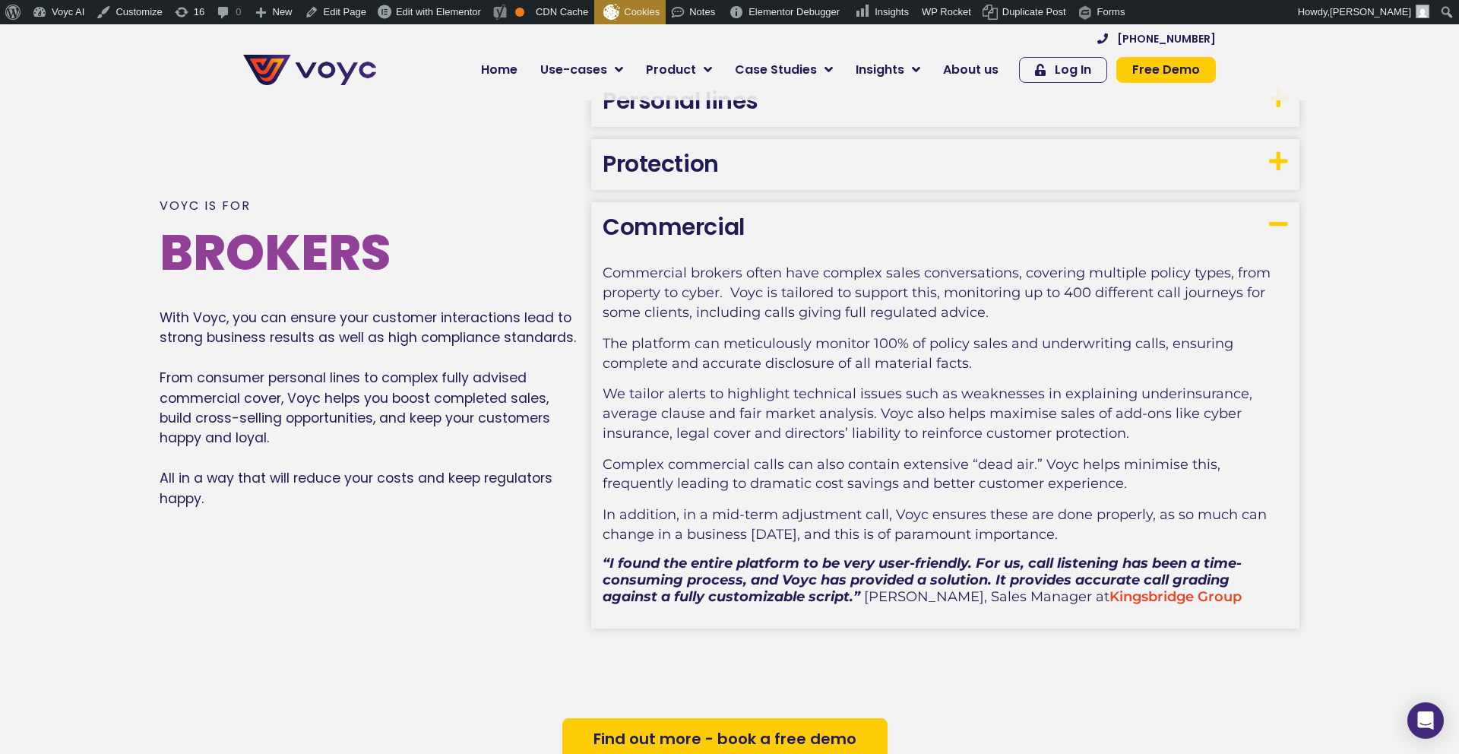
click at [652, 170] on link "Protection" at bounding box center [661, 163] width 116 height 33
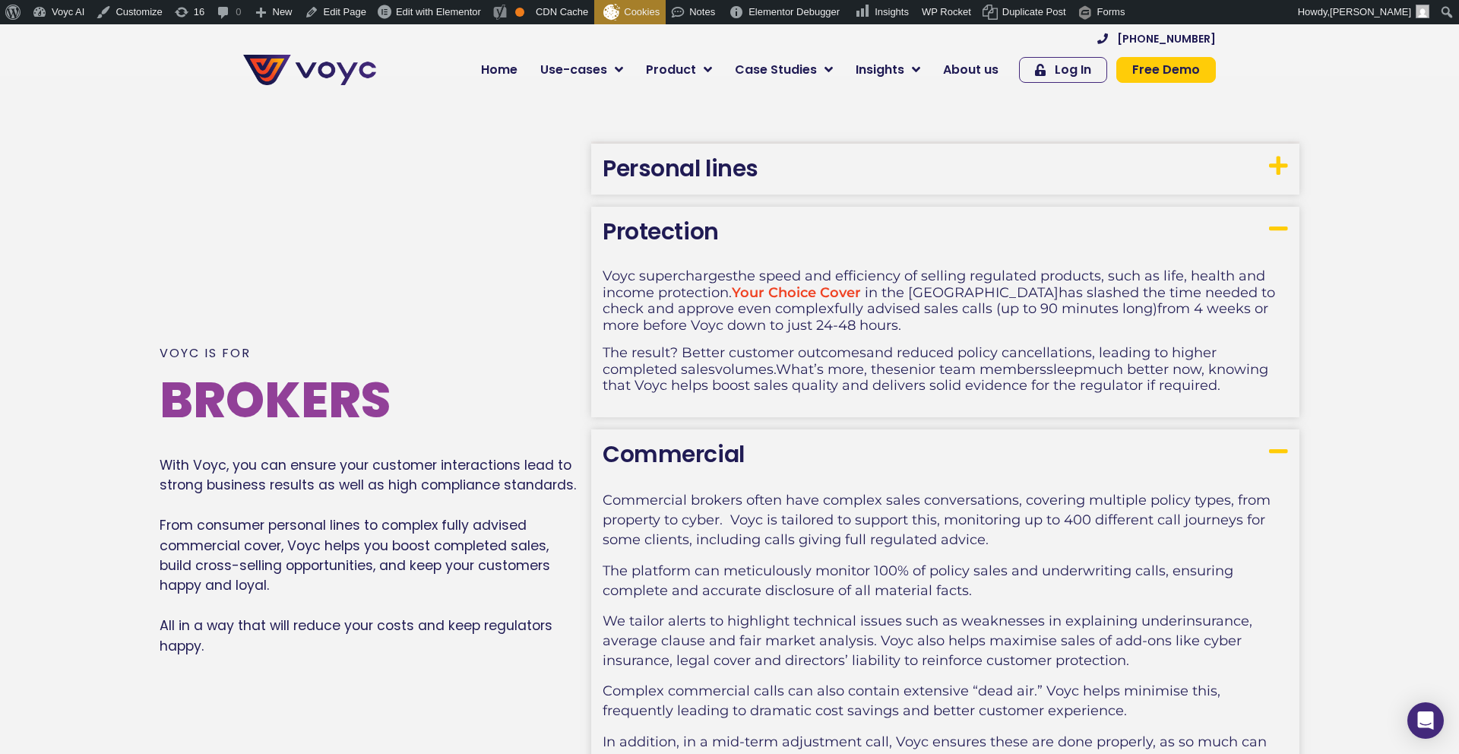
scroll to position [983, 0]
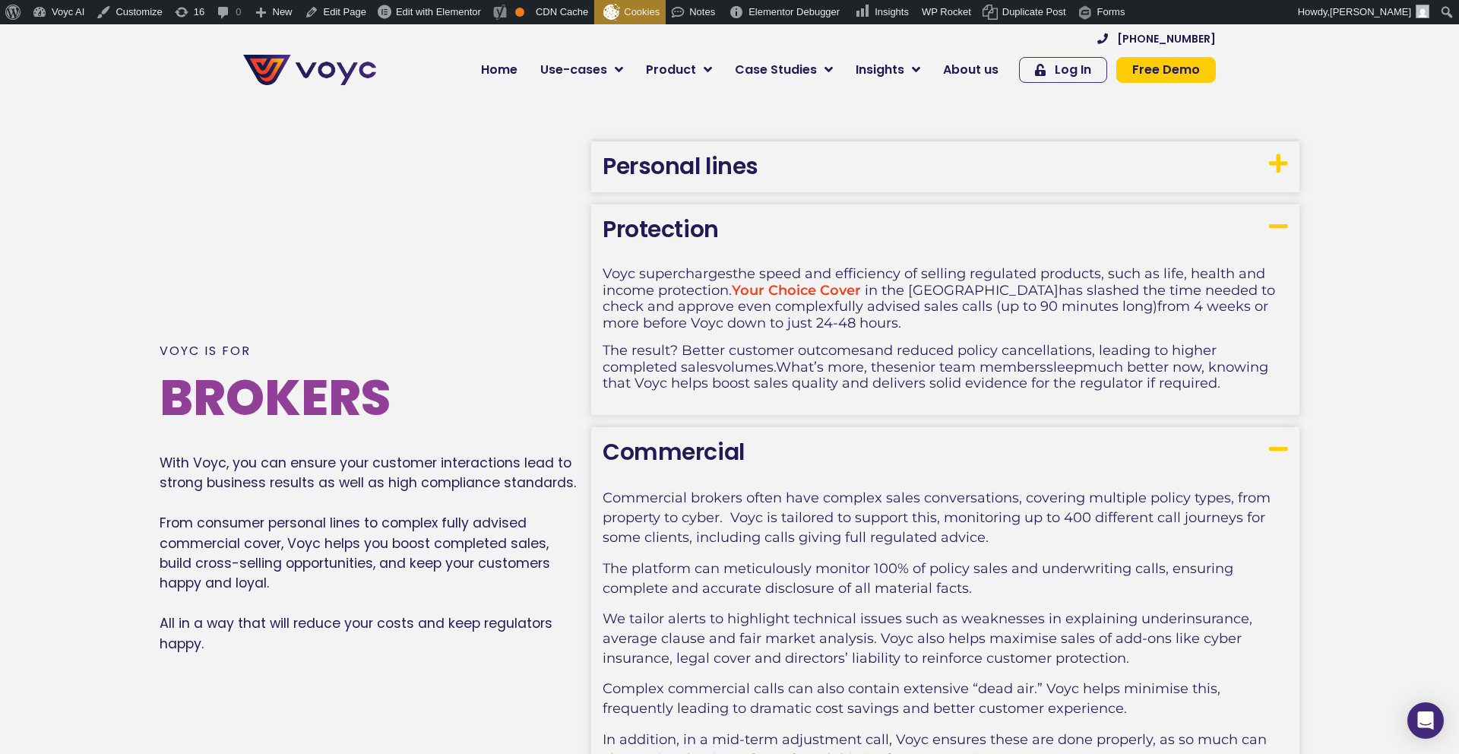
click at [665, 169] on link "Personal lines" at bounding box center [681, 166] width 156 height 33
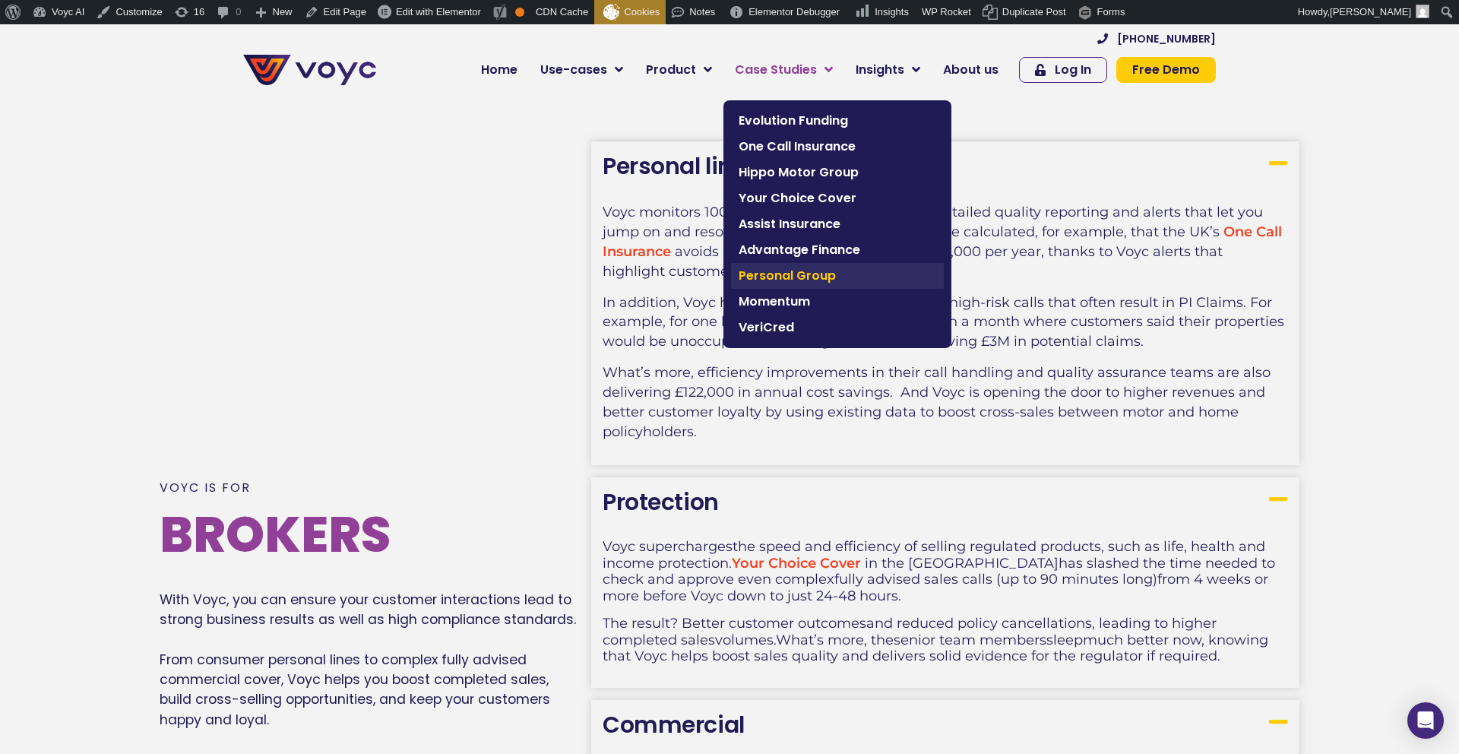
click at [767, 280] on span "Personal Group" at bounding box center [838, 276] width 198 height 18
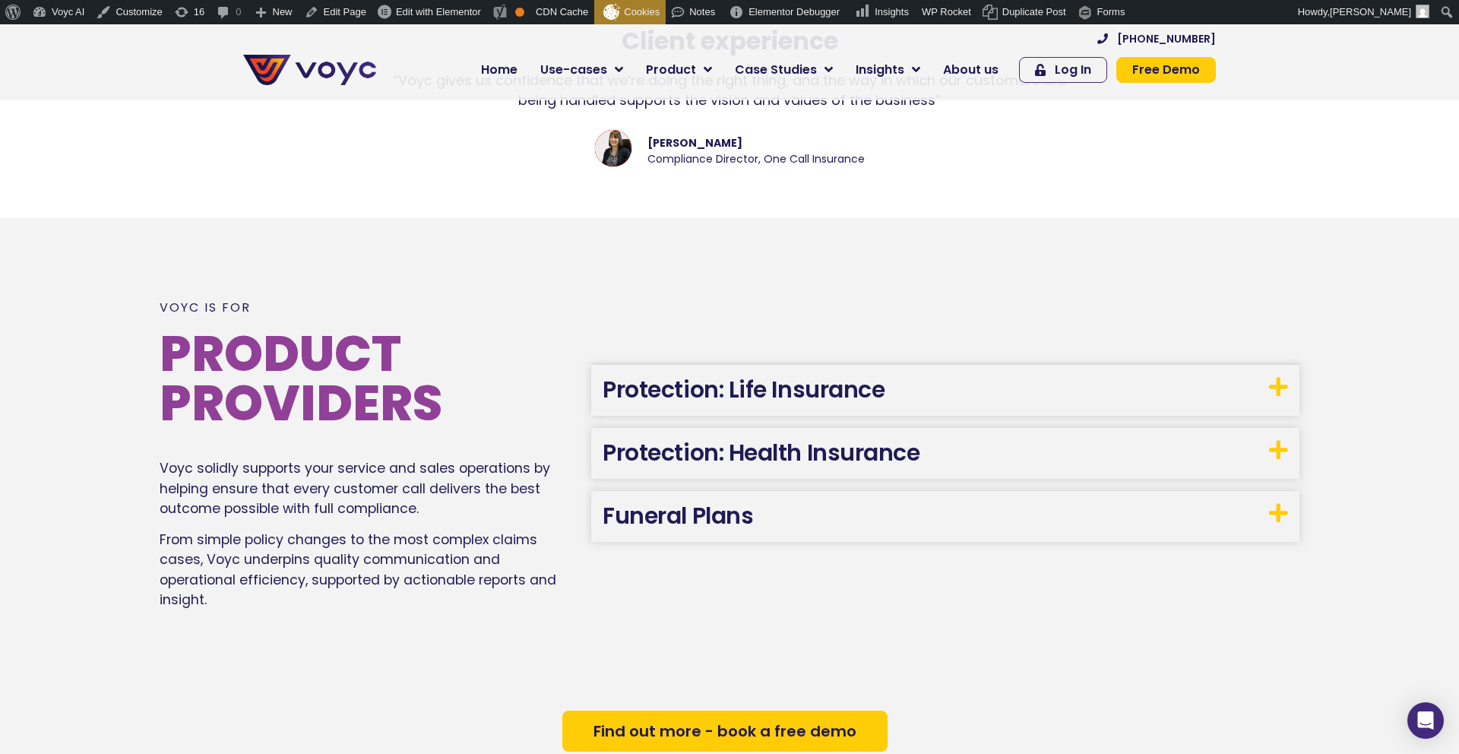
scroll to position [1863, 0]
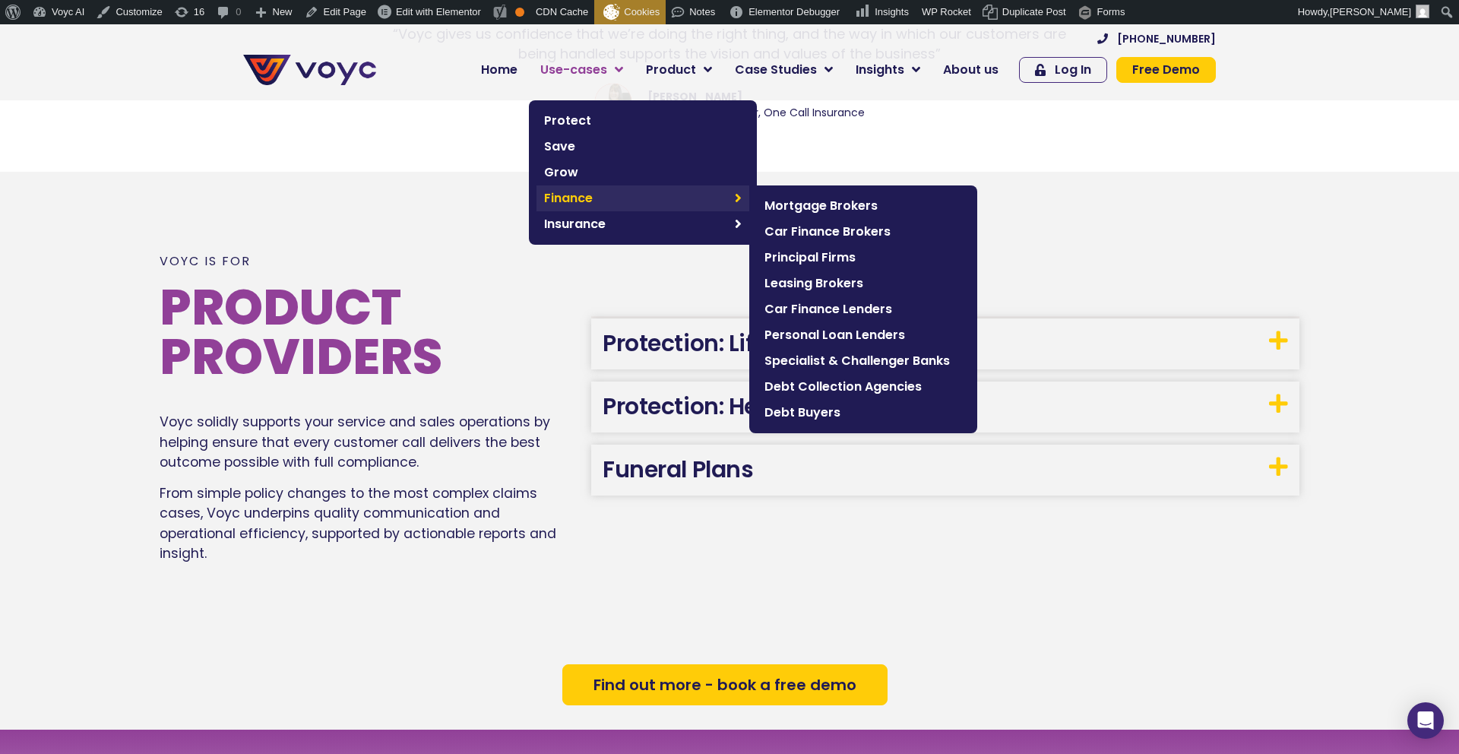
click at [601, 200] on span "Finance" at bounding box center [635, 198] width 183 height 18
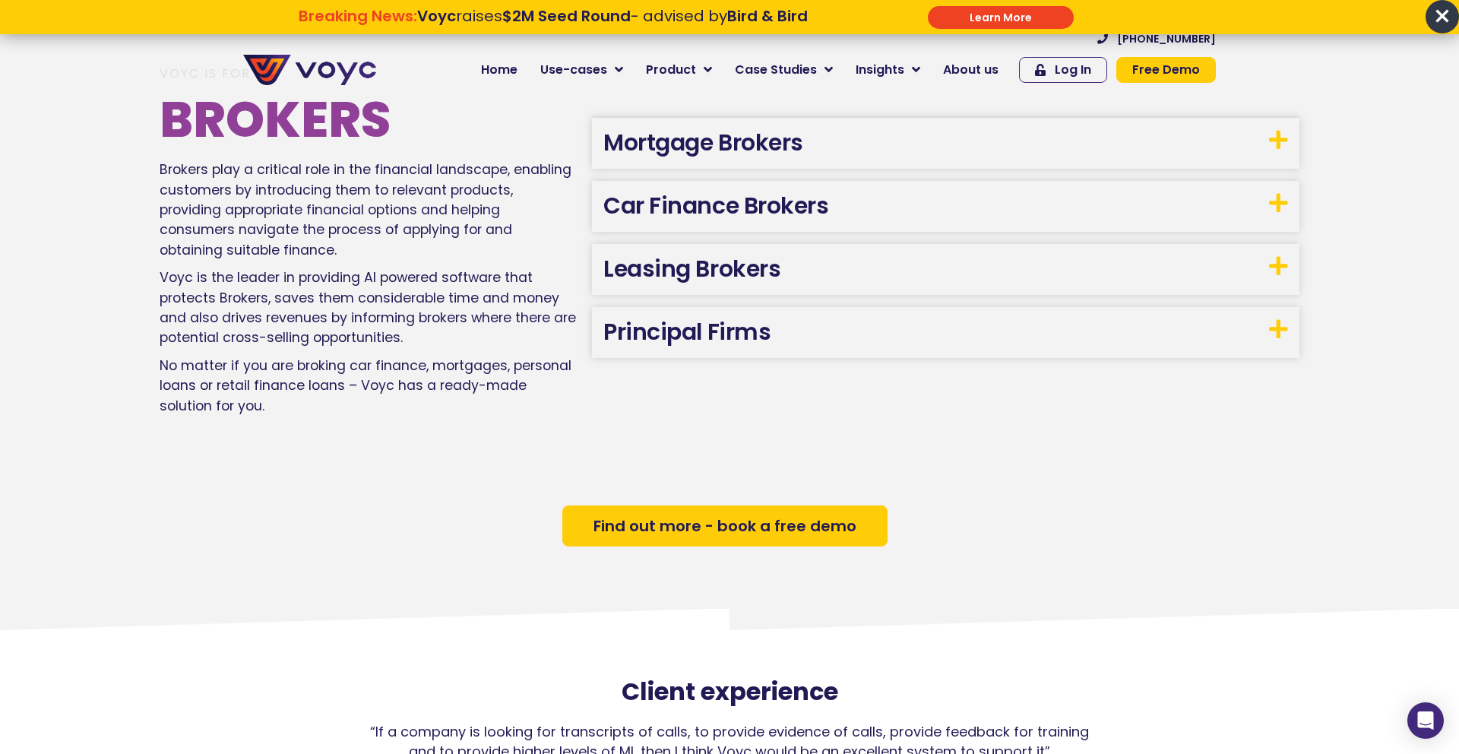
click at [685, 329] on link "Principal Firms" at bounding box center [686, 331] width 167 height 33
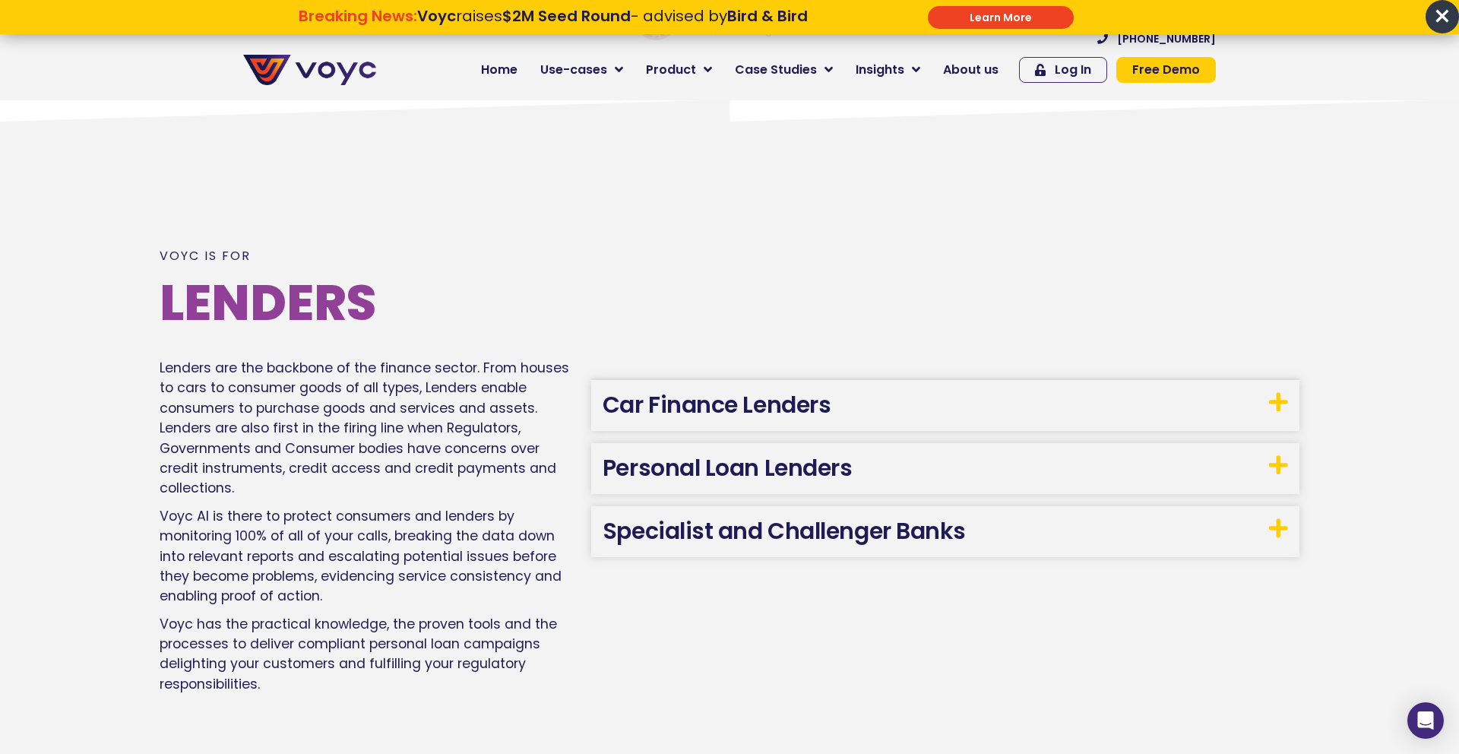
scroll to position [2181, 0]
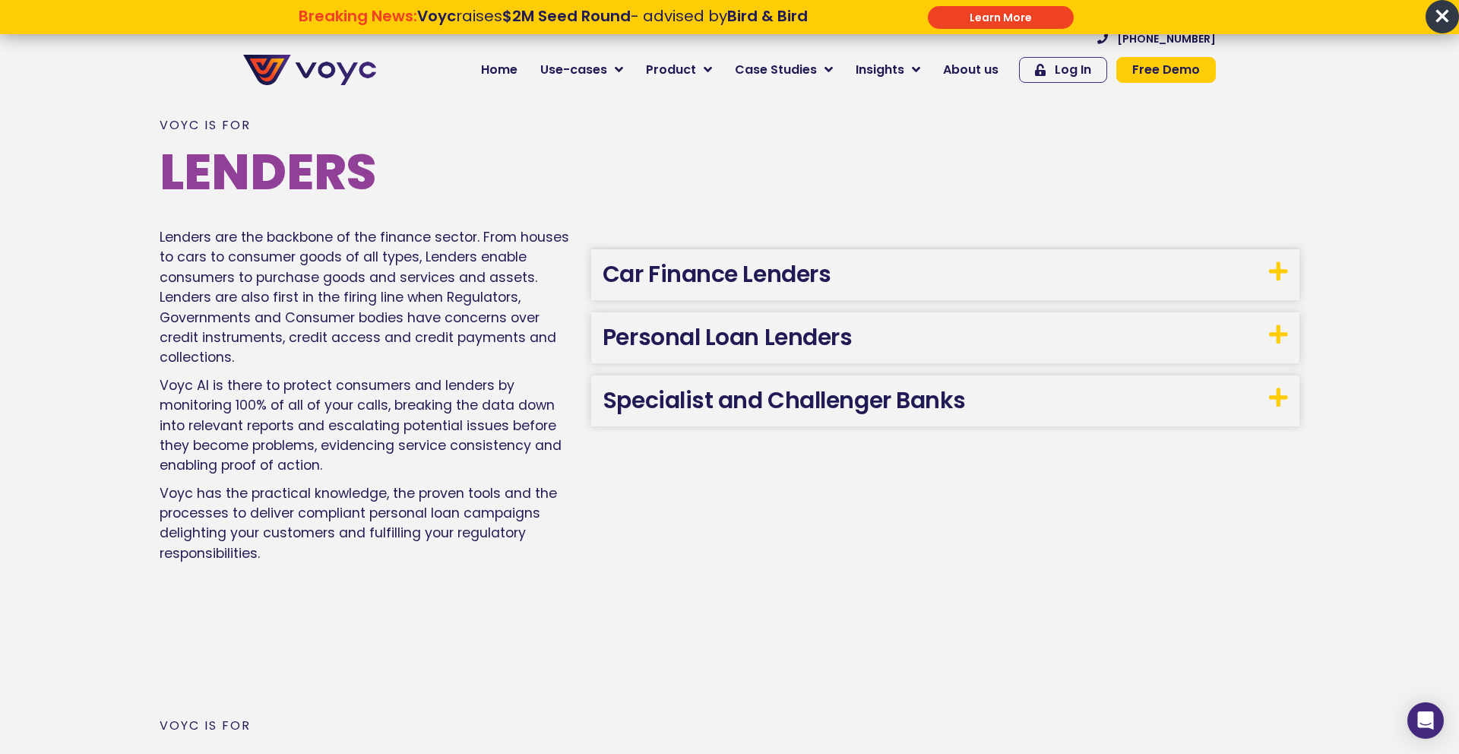
click at [601, 394] on h3 "Specialist and Challenger Banks" at bounding box center [945, 400] width 708 height 51
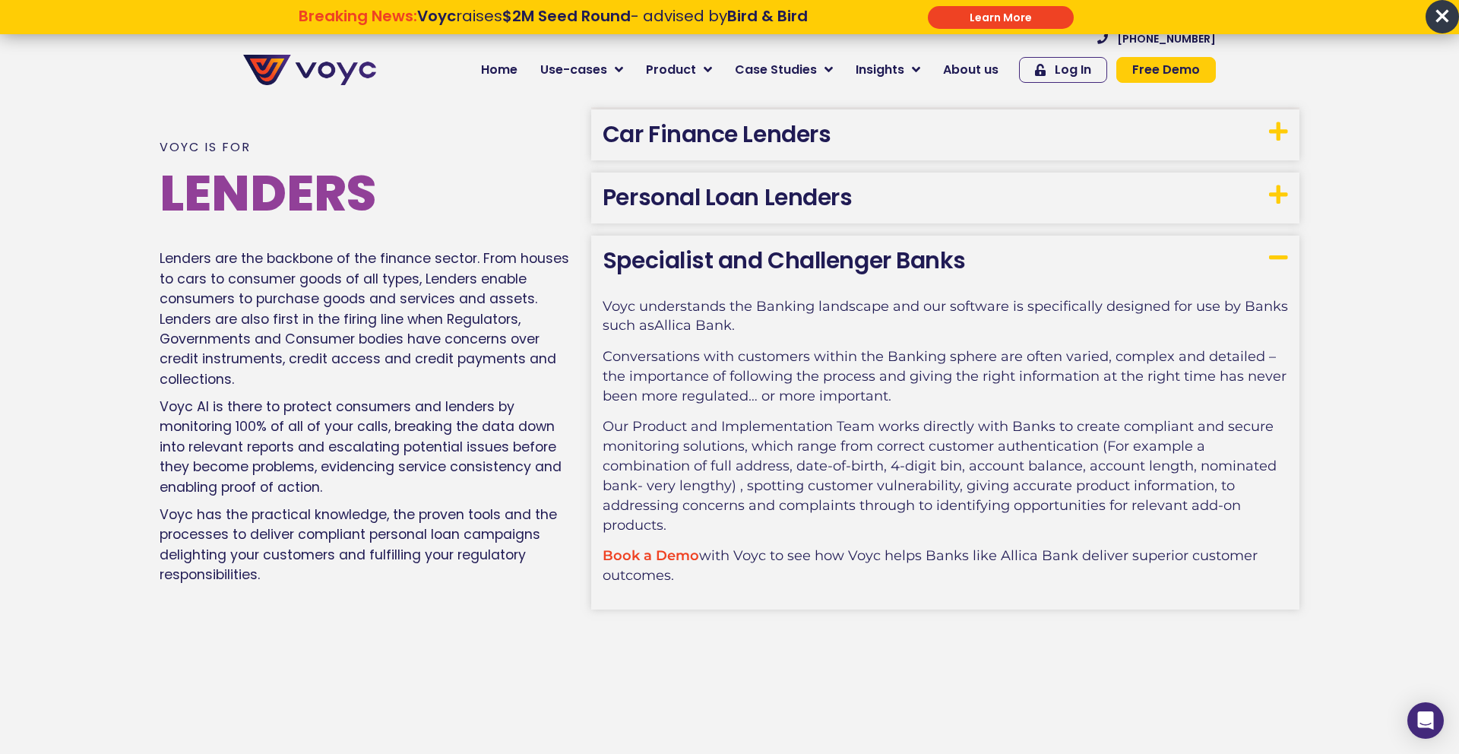
click at [357, 347] on p "Lenders are the backbone of the finance sector. From houses to cars to consumer…" at bounding box center [368, 318] width 416 height 141
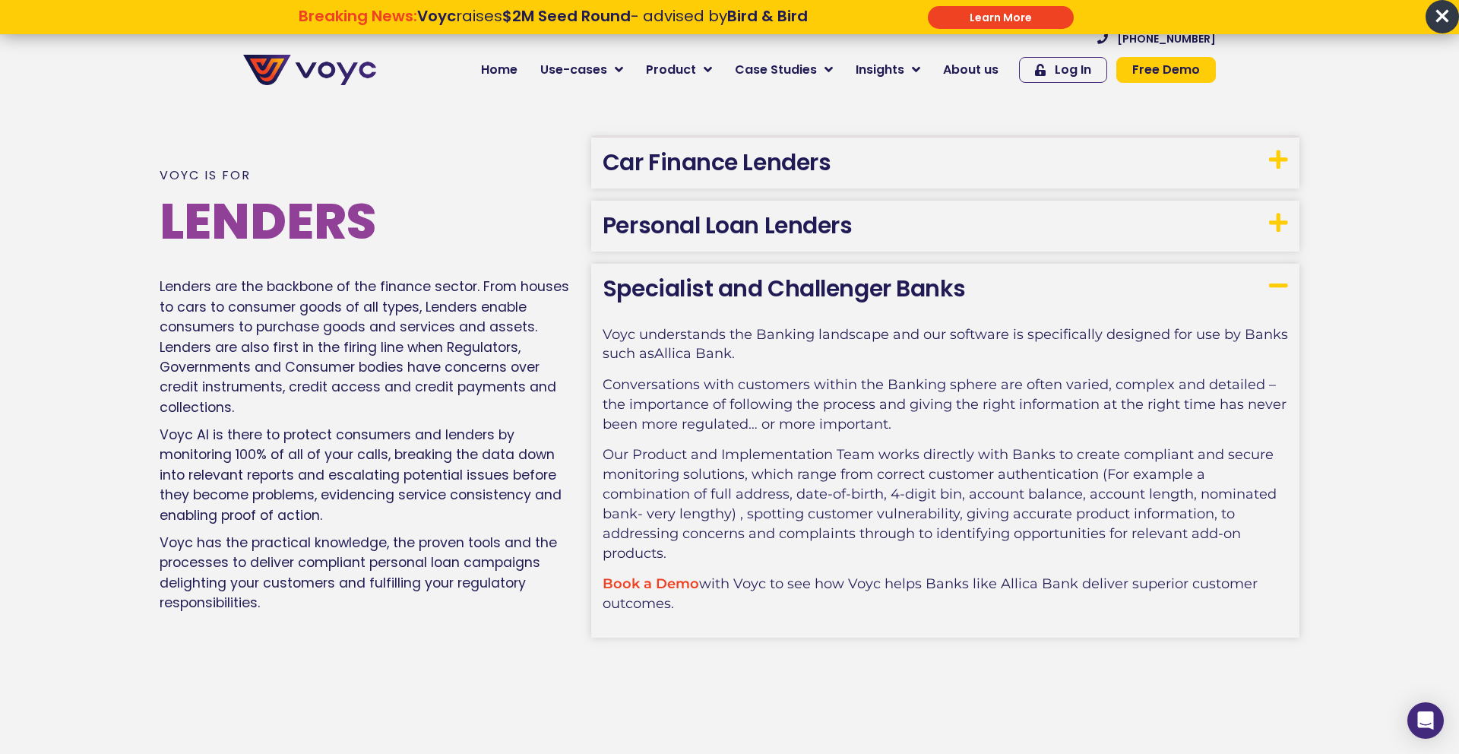
scroll to position [2144, 0]
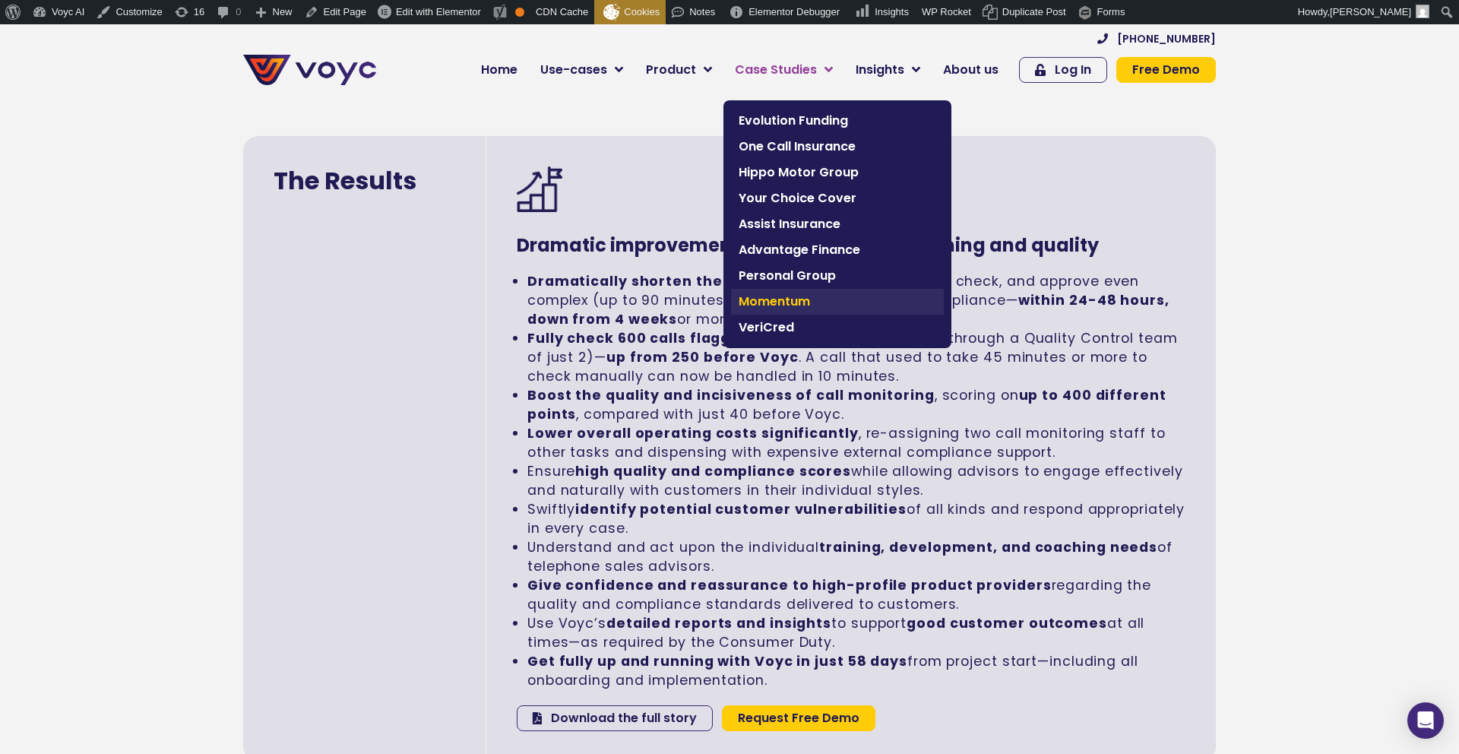
click at [771, 306] on span "Momentum" at bounding box center [838, 302] width 198 height 18
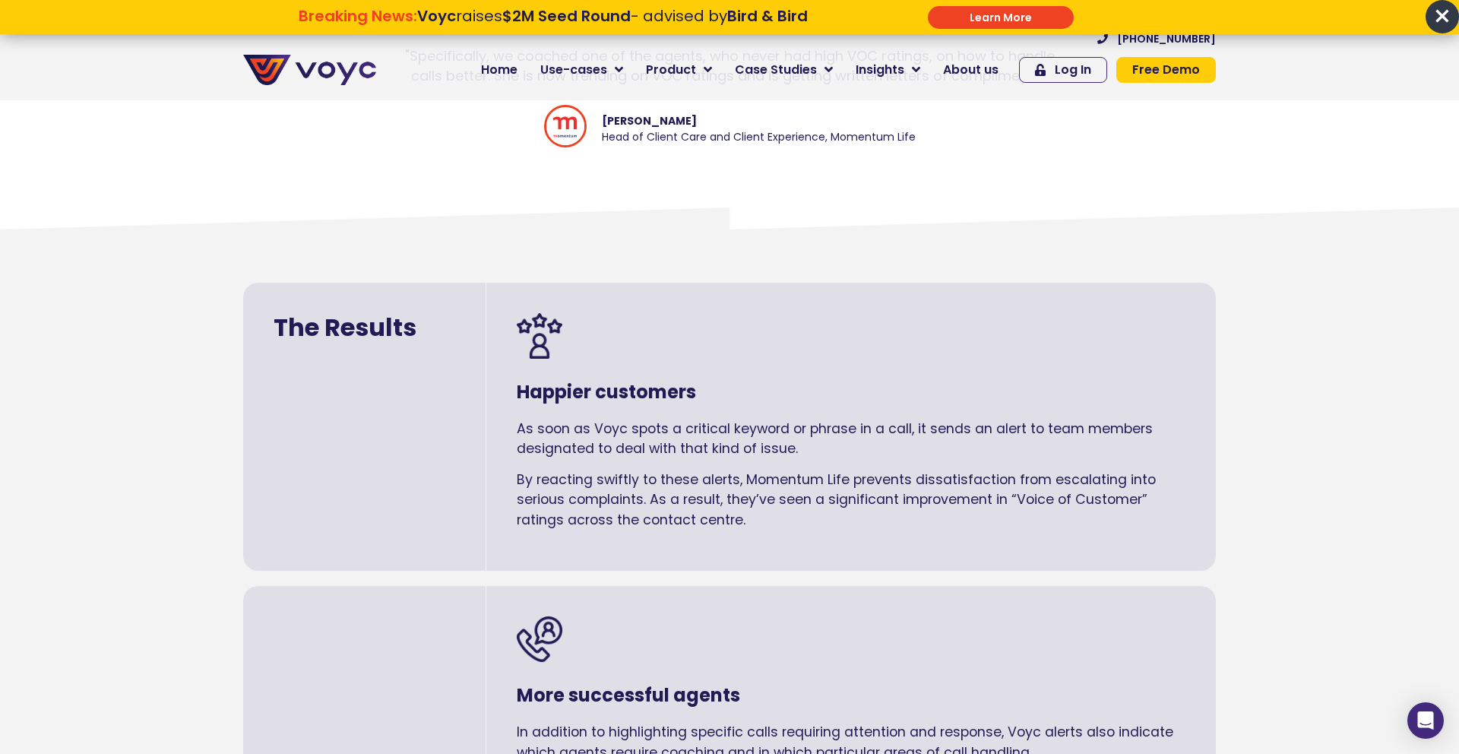
scroll to position [1325, 0]
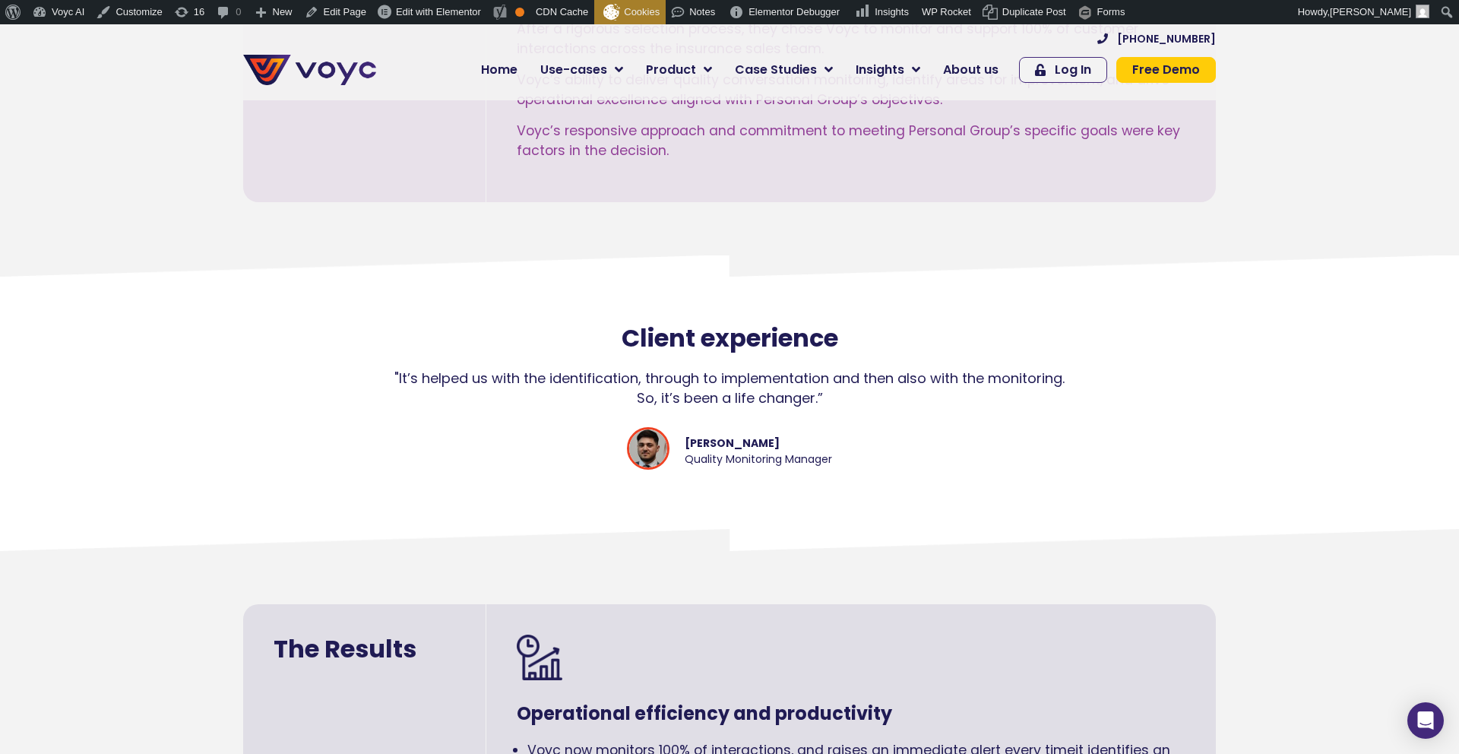
scroll to position [1064, 0]
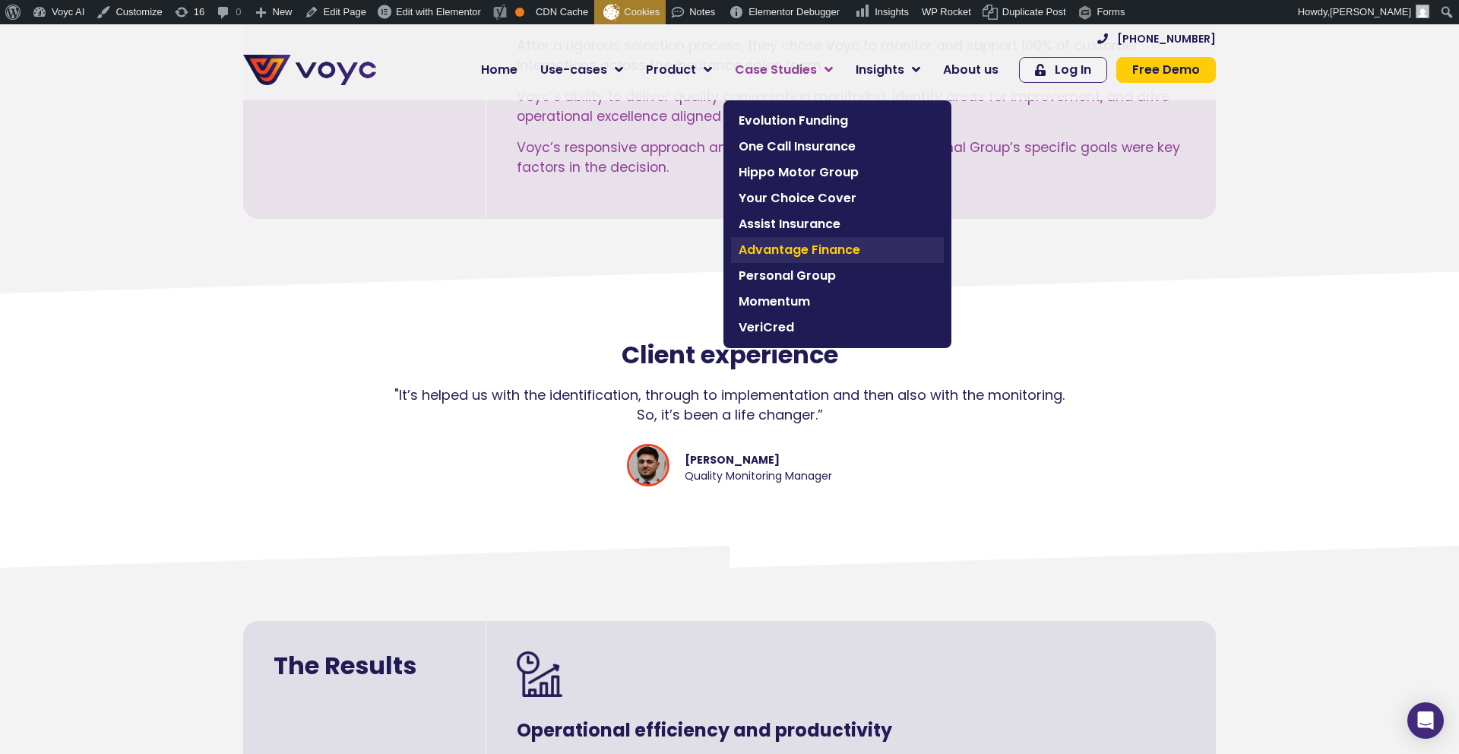
click at [760, 251] on span "Advantage Finance" at bounding box center [838, 250] width 198 height 18
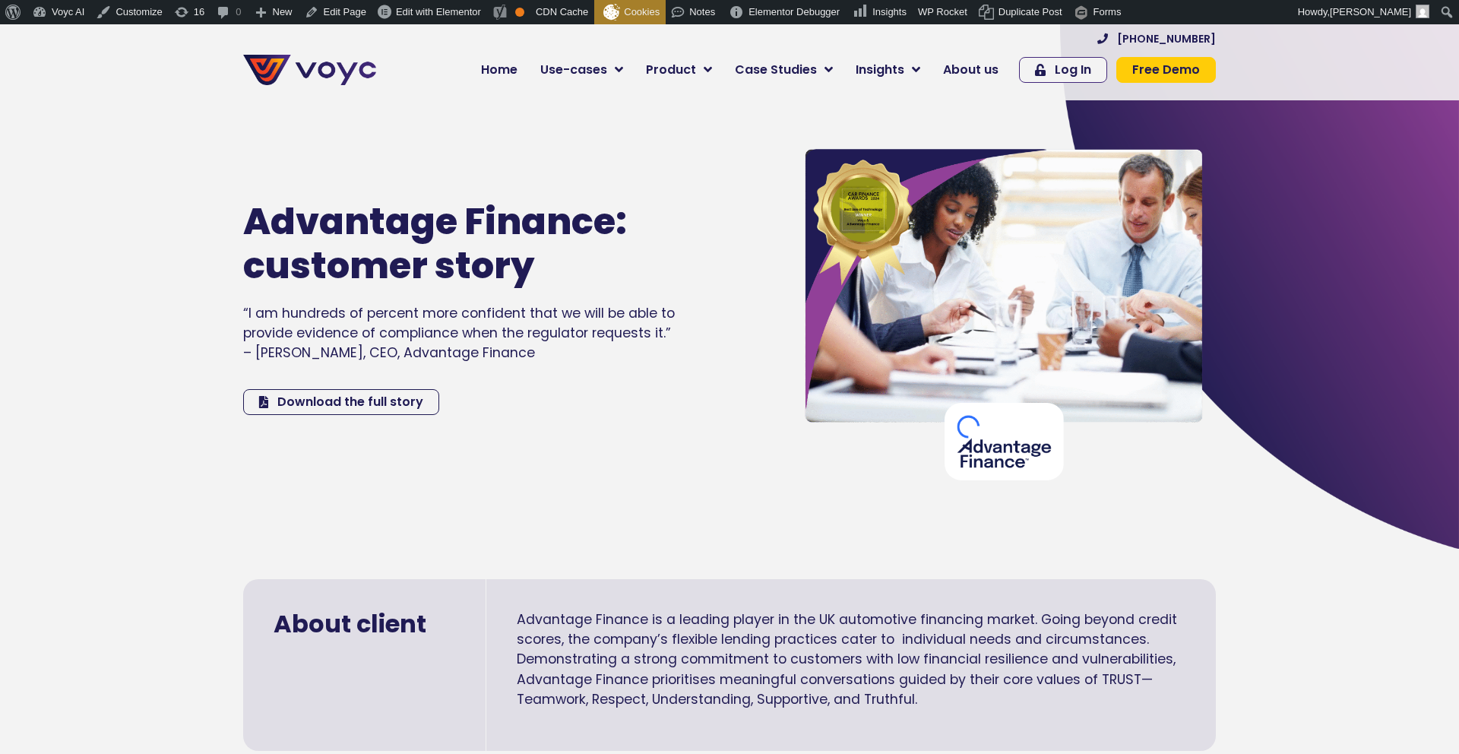
click at [122, 210] on section "Advantage Finance: customer story “I am hundreds of percent more confident that…" at bounding box center [729, 284] width 1459 height 527
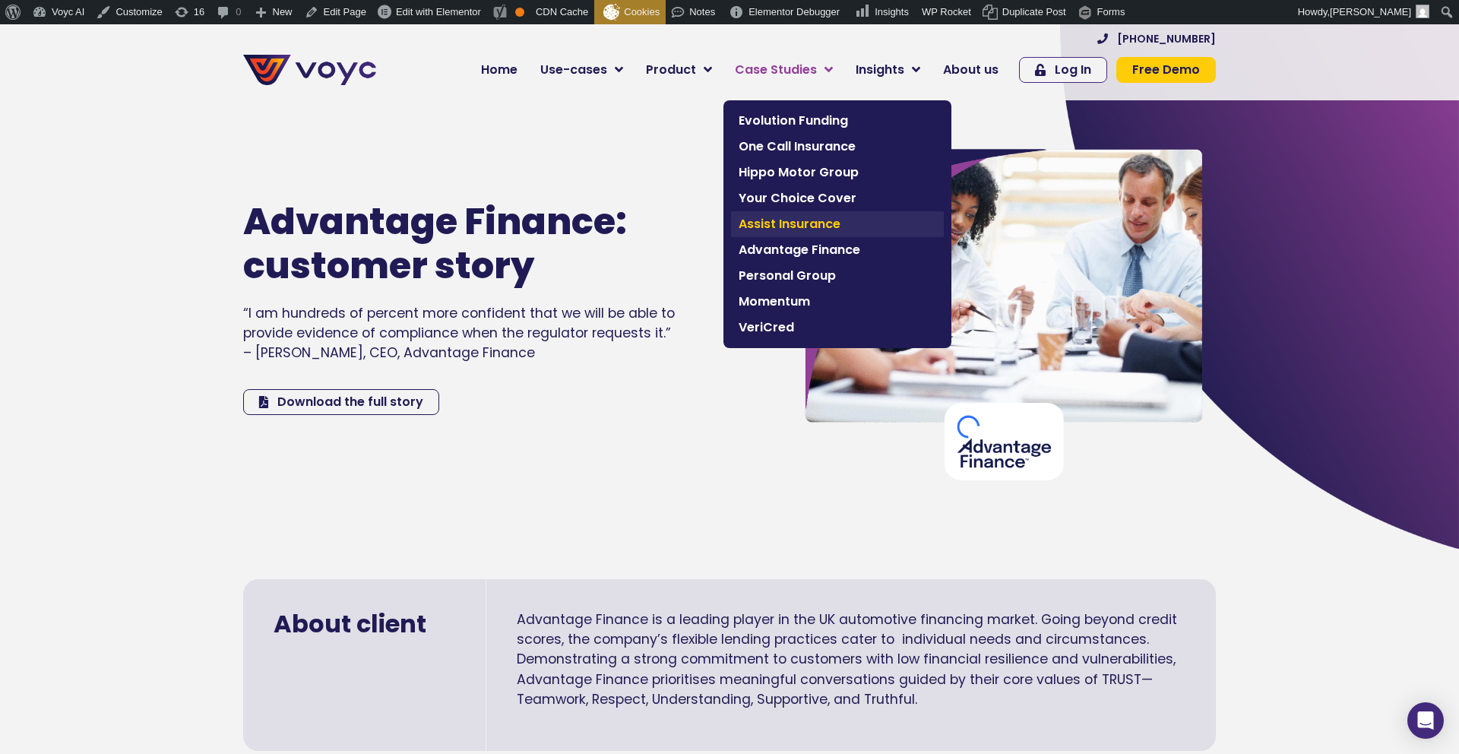
click at [764, 223] on span "Assist Insurance" at bounding box center [838, 224] width 198 height 18
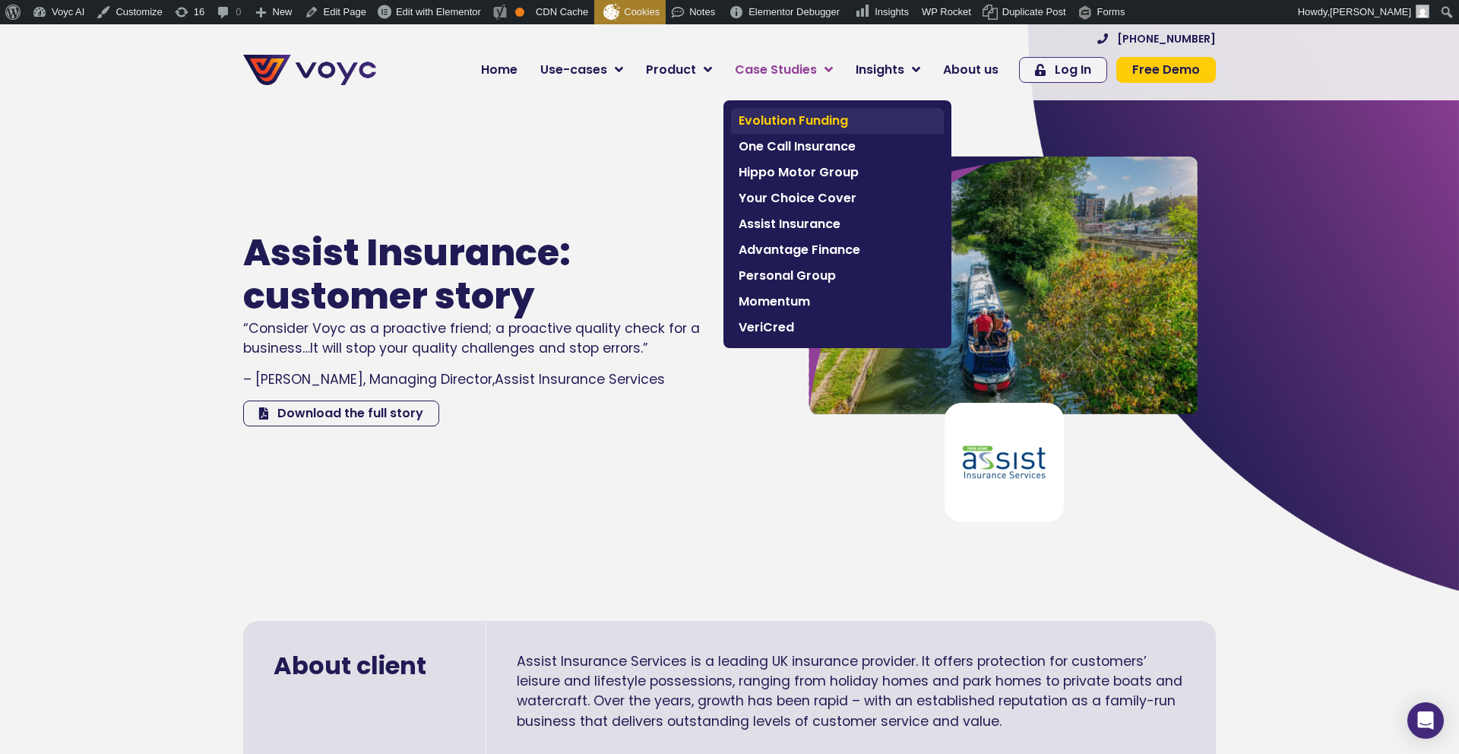
click at [786, 117] on span "Evolution Funding" at bounding box center [838, 121] width 198 height 18
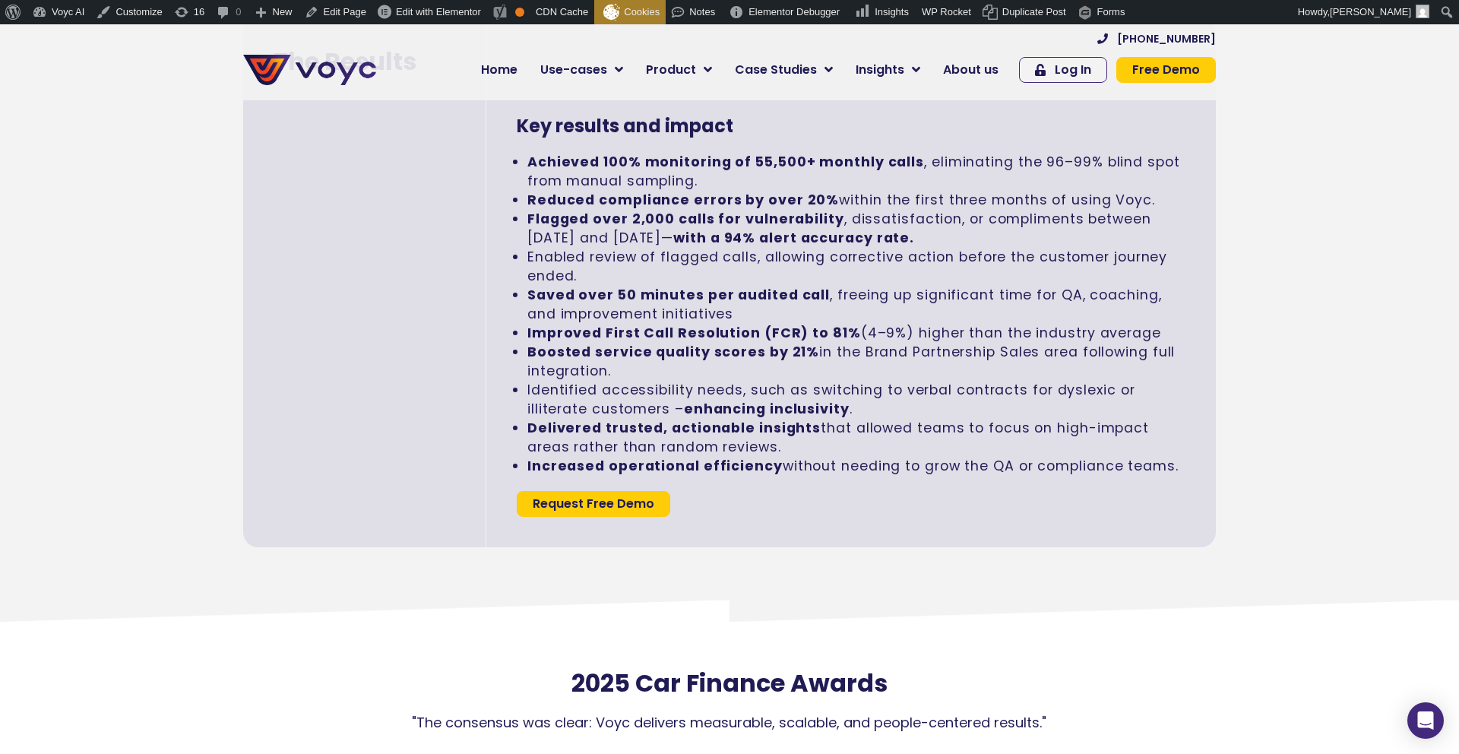
scroll to position [3371, 0]
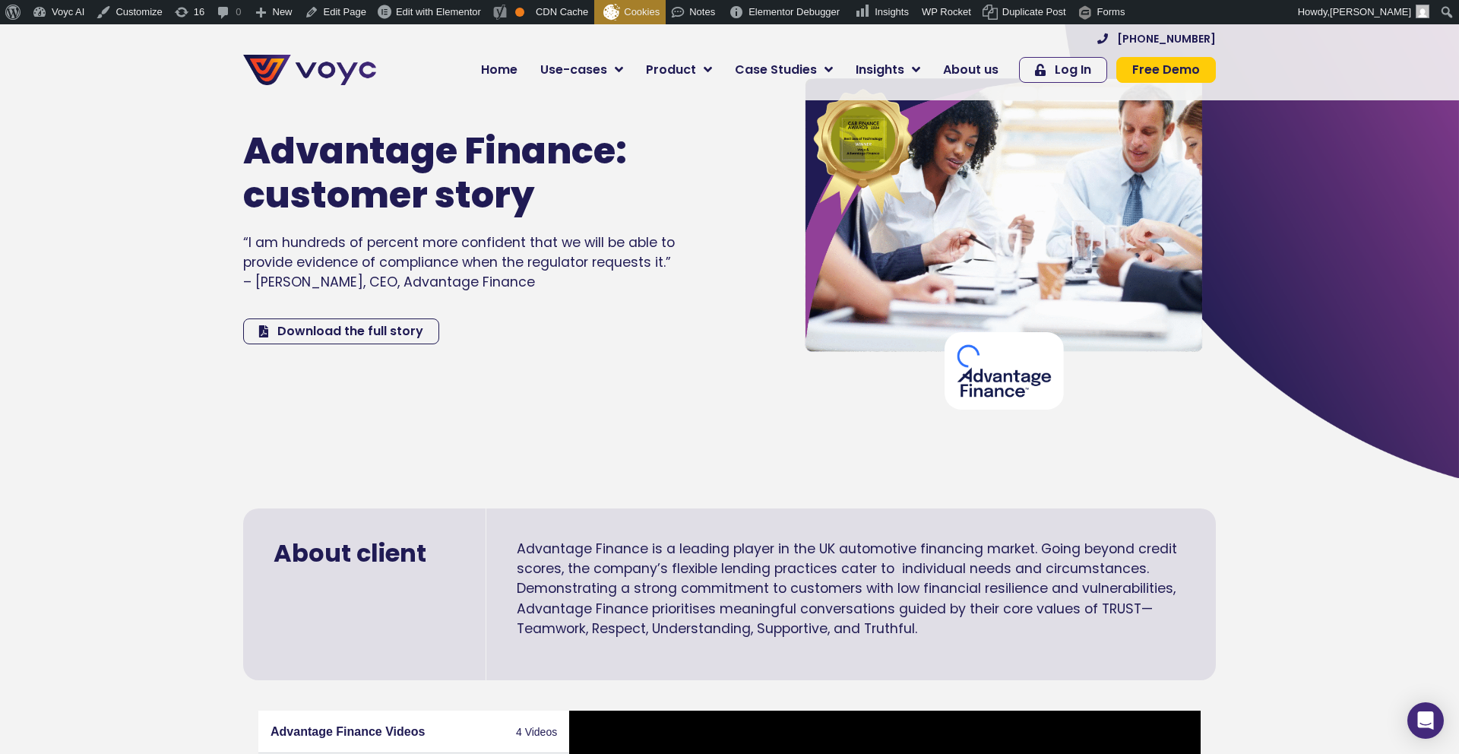
scroll to position [75, 0]
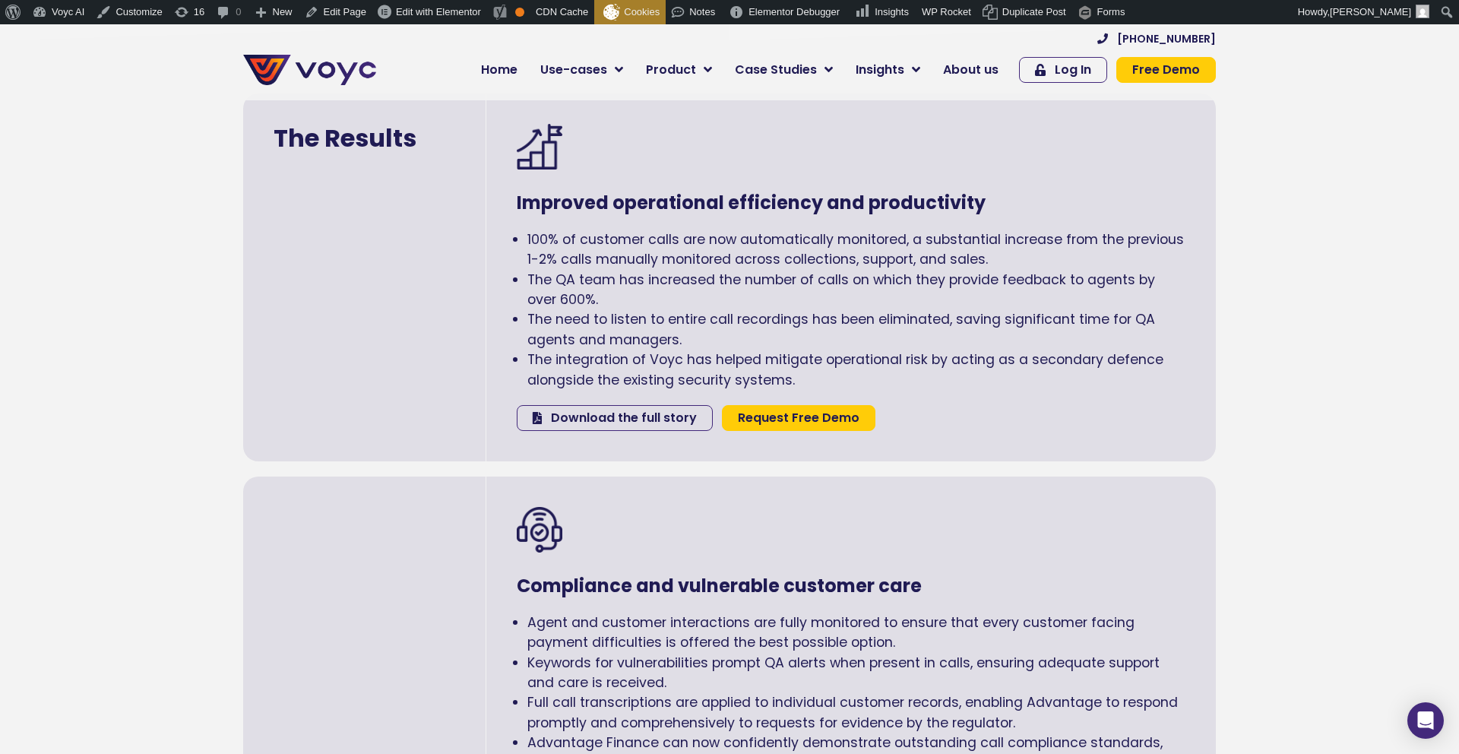
scroll to position [2106, 0]
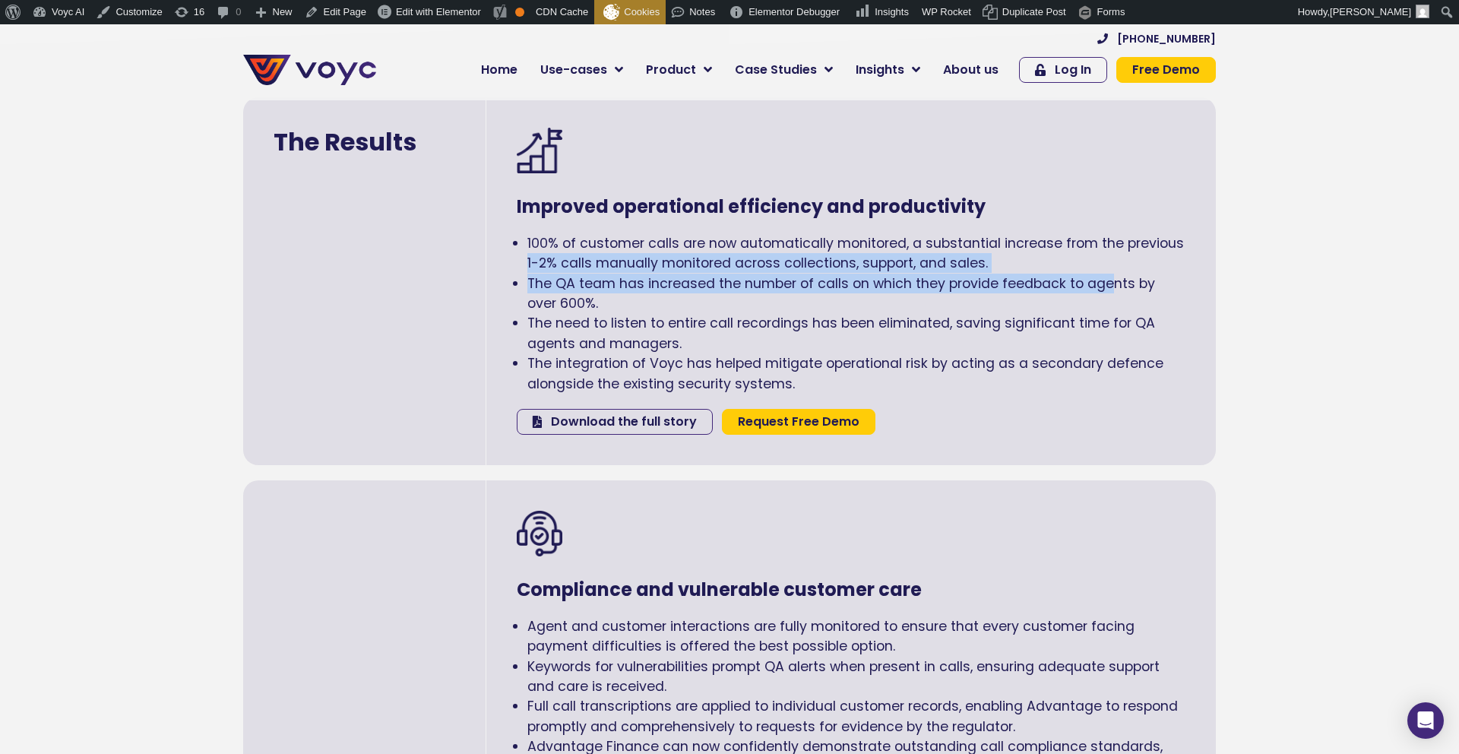
drag, startPoint x: 525, startPoint y: 263, endPoint x: 1083, endPoint y: 273, distance: 557.9
click at [1112, 275] on ul "100% of customer calls are now automatically monitored, a substantial increase …" at bounding box center [851, 313] width 669 height 160
click at [957, 262] on span "100% of customer calls are now automatically monitored, a substantial increase …" at bounding box center [855, 253] width 657 height 38
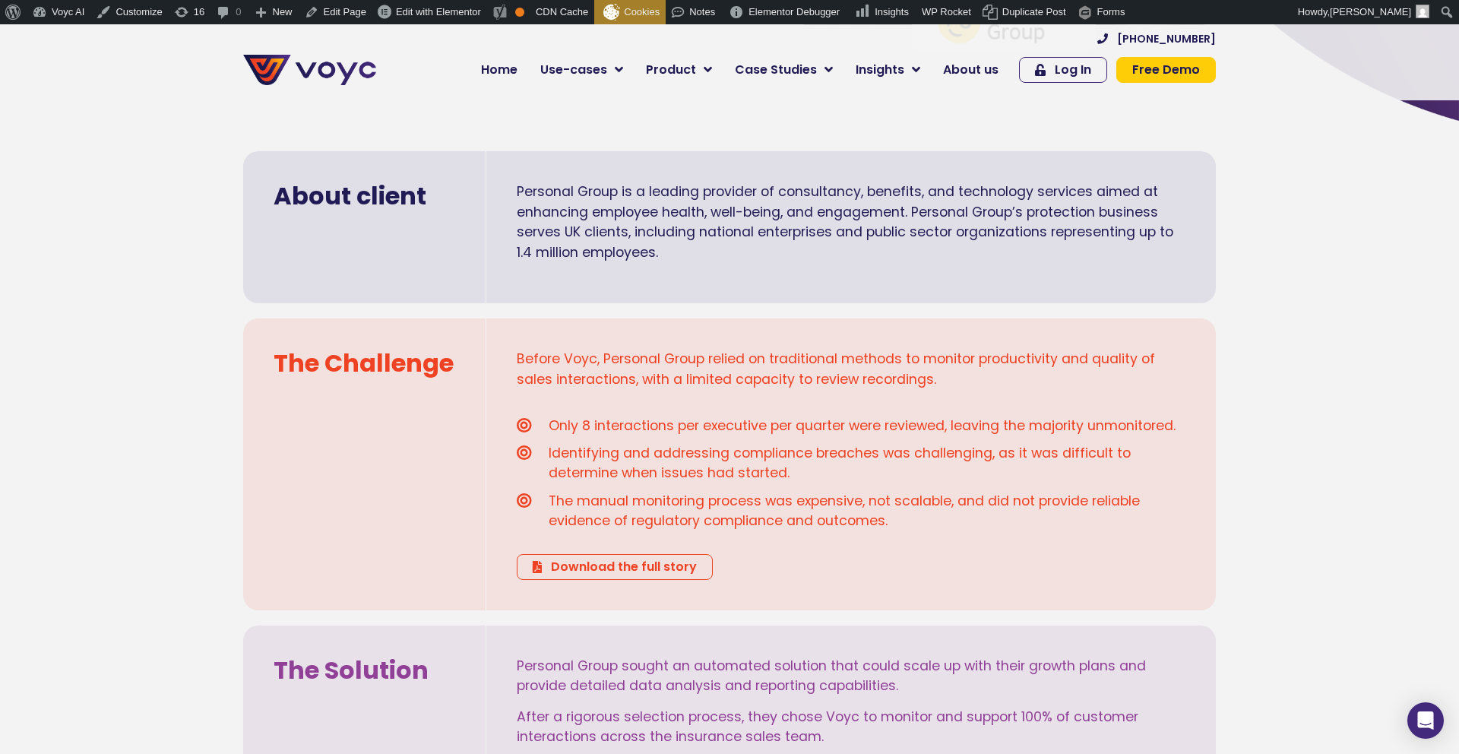
scroll to position [323, 0]
